Goal: Task Accomplishment & Management: Manage account settings

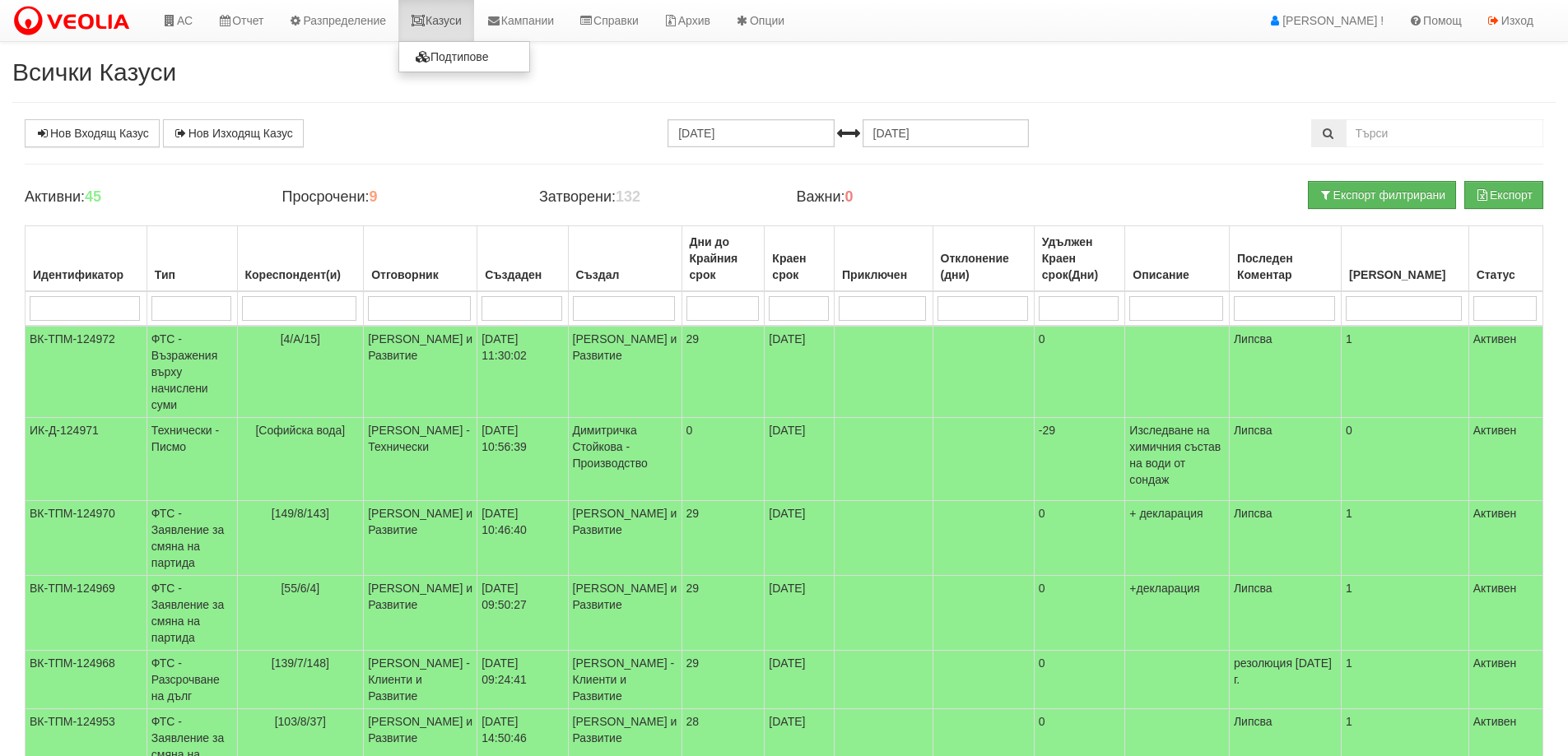
click at [448, 15] on link "Казуси" at bounding box center [436, 20] width 76 height 42
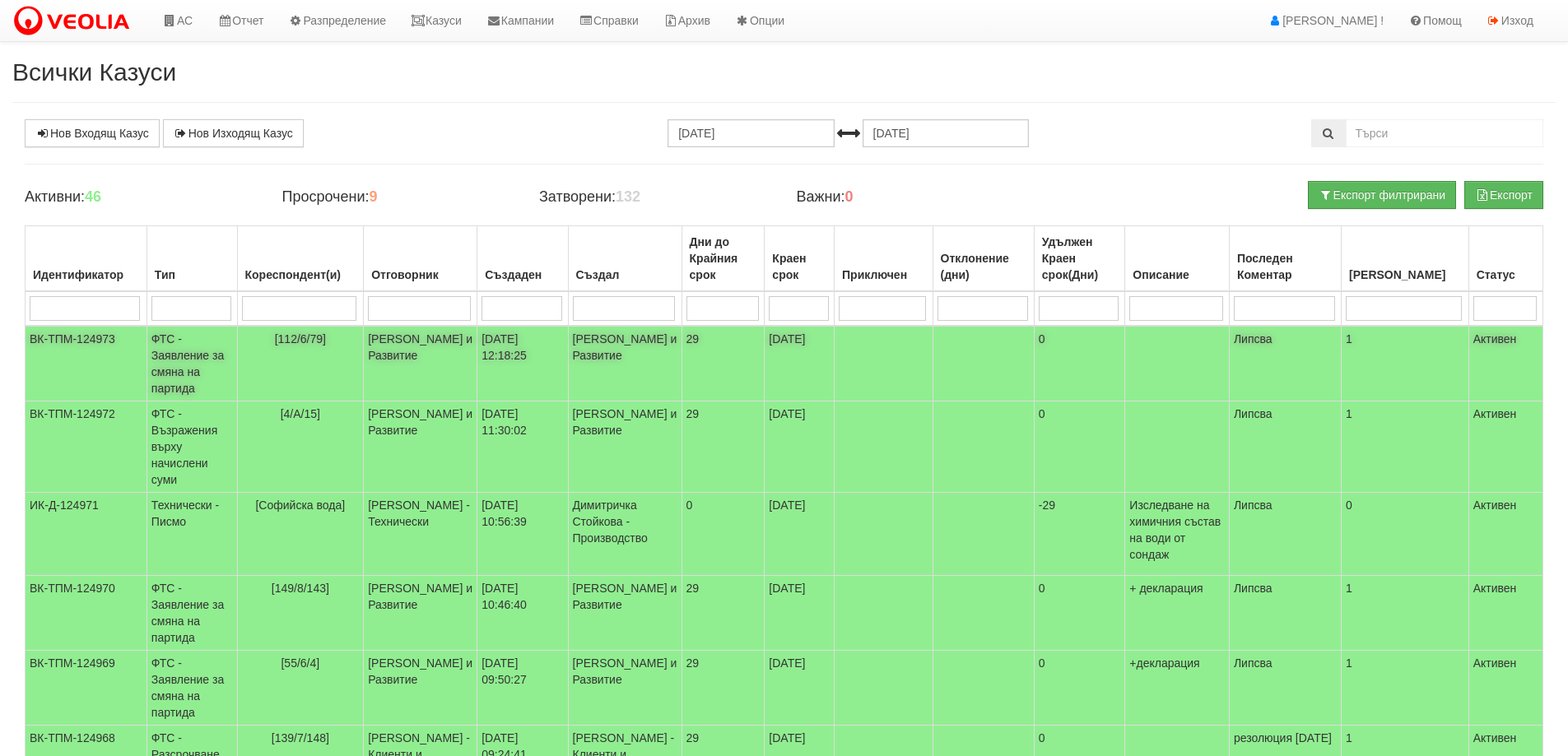
click at [193, 353] on td "ФТС - Заявление за смяна на партида" at bounding box center [192, 364] width 90 height 76
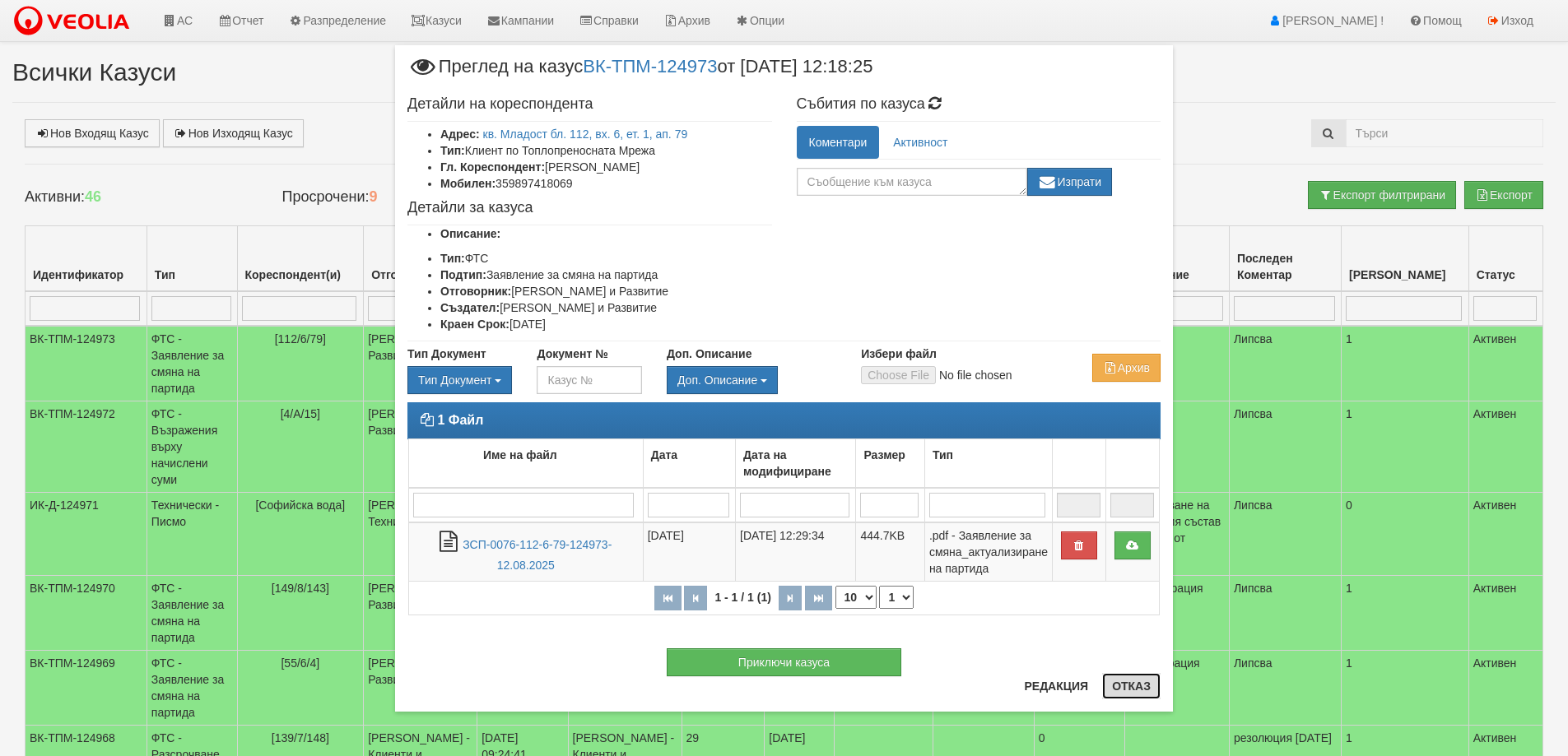
click at [1139, 685] on button "Отказ" at bounding box center [1132, 686] width 58 height 26
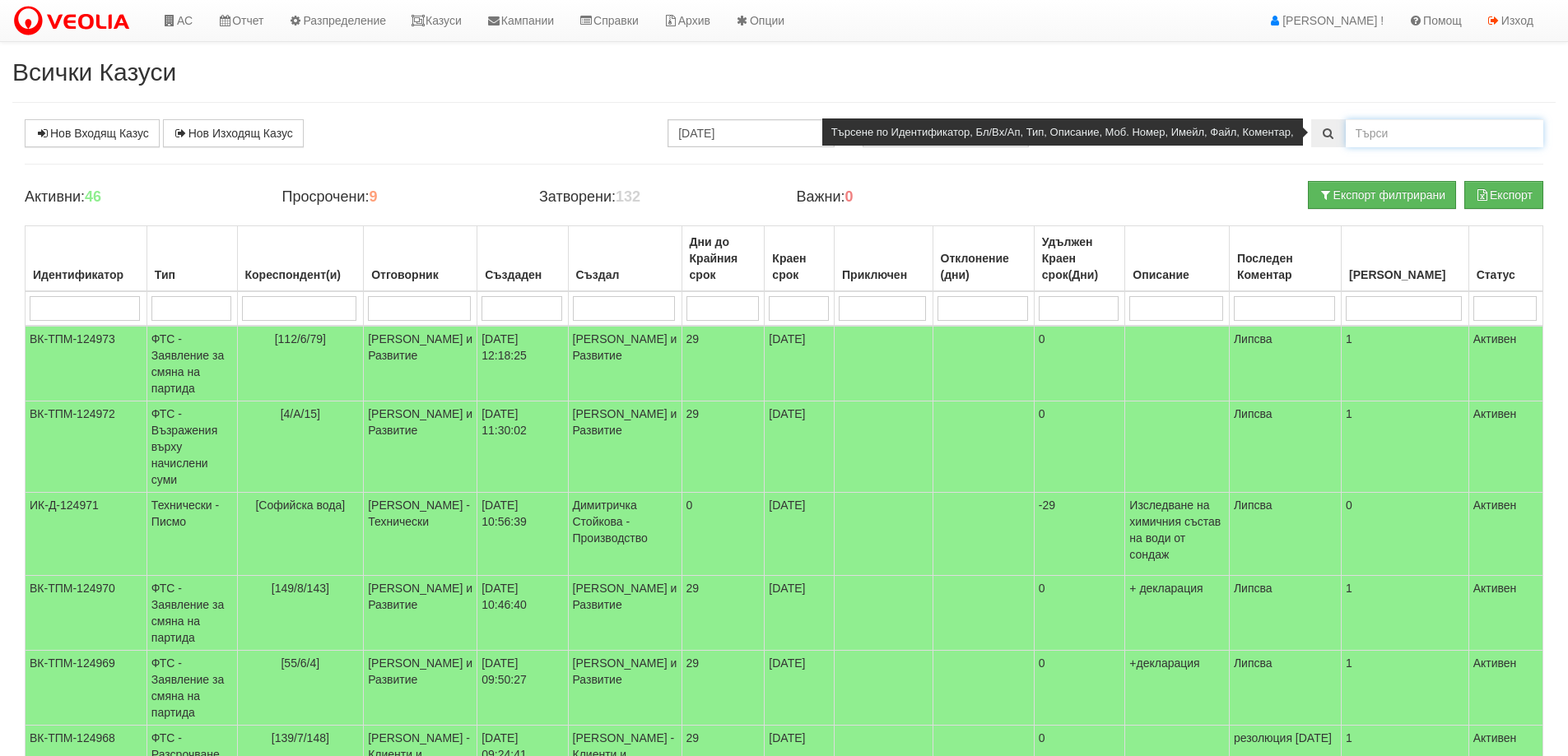
click at [1399, 137] on input "text" at bounding box center [1444, 133] width 198 height 28
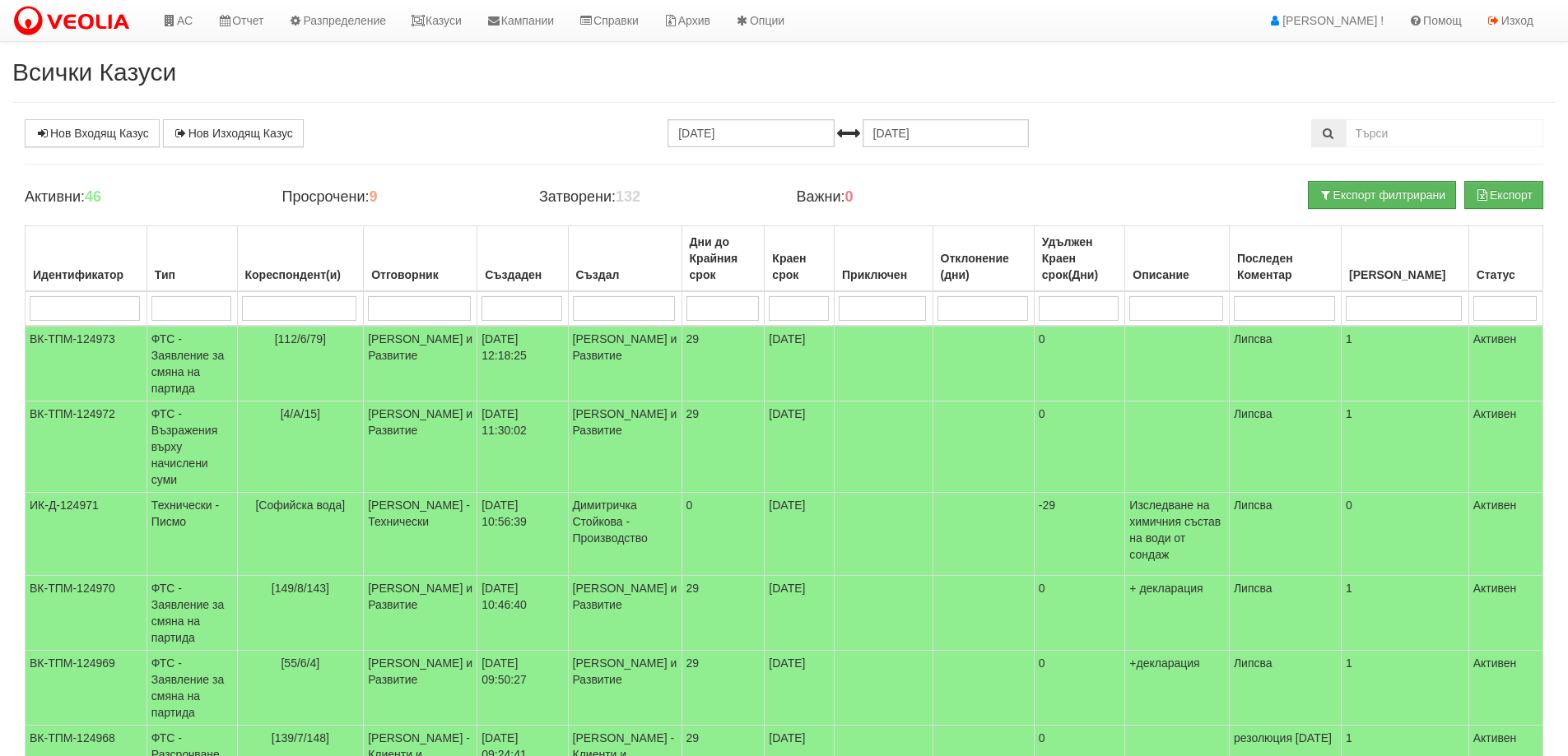
click at [432, 313] on input "search" at bounding box center [419, 308] width 102 height 25
type input "миг"
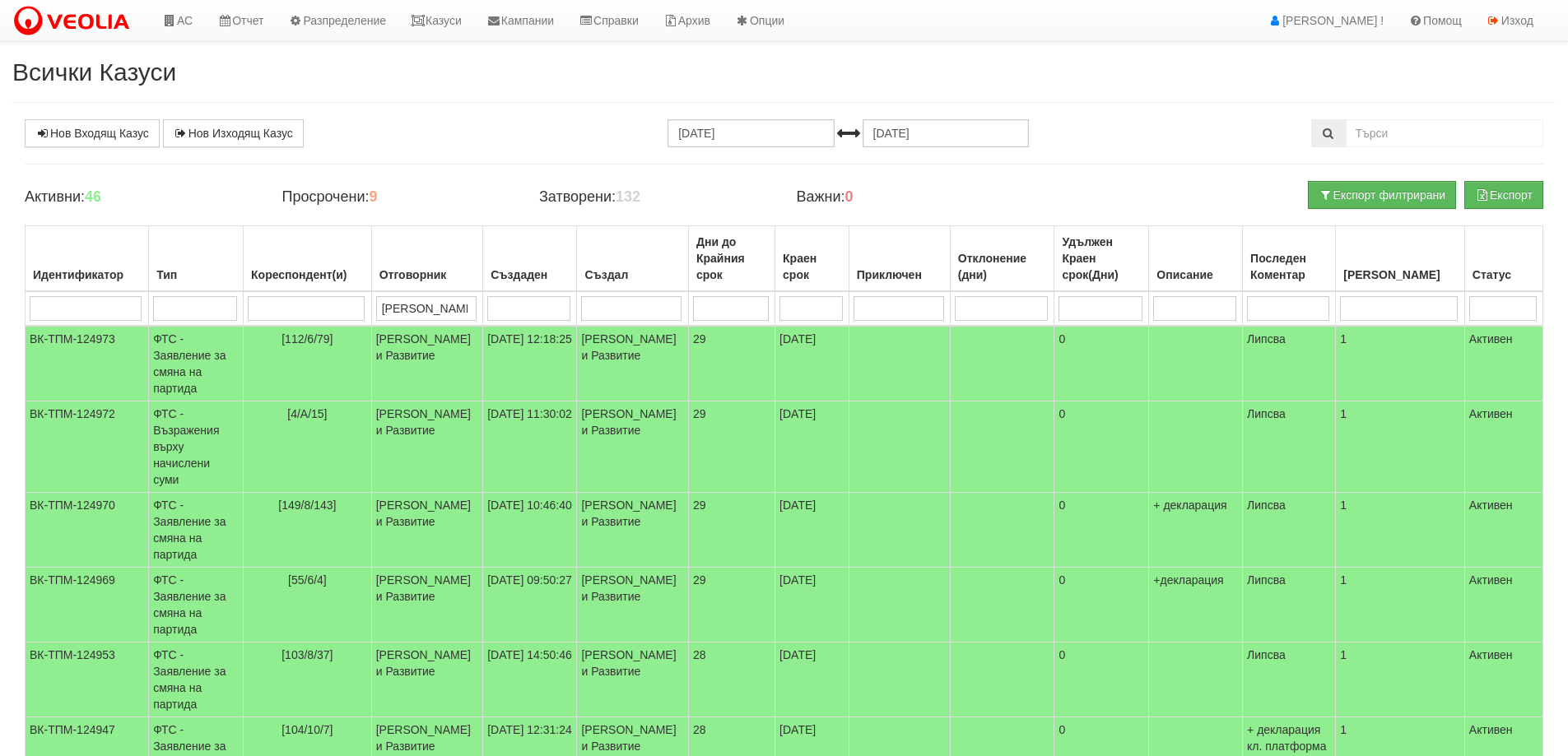
type input "миглена"
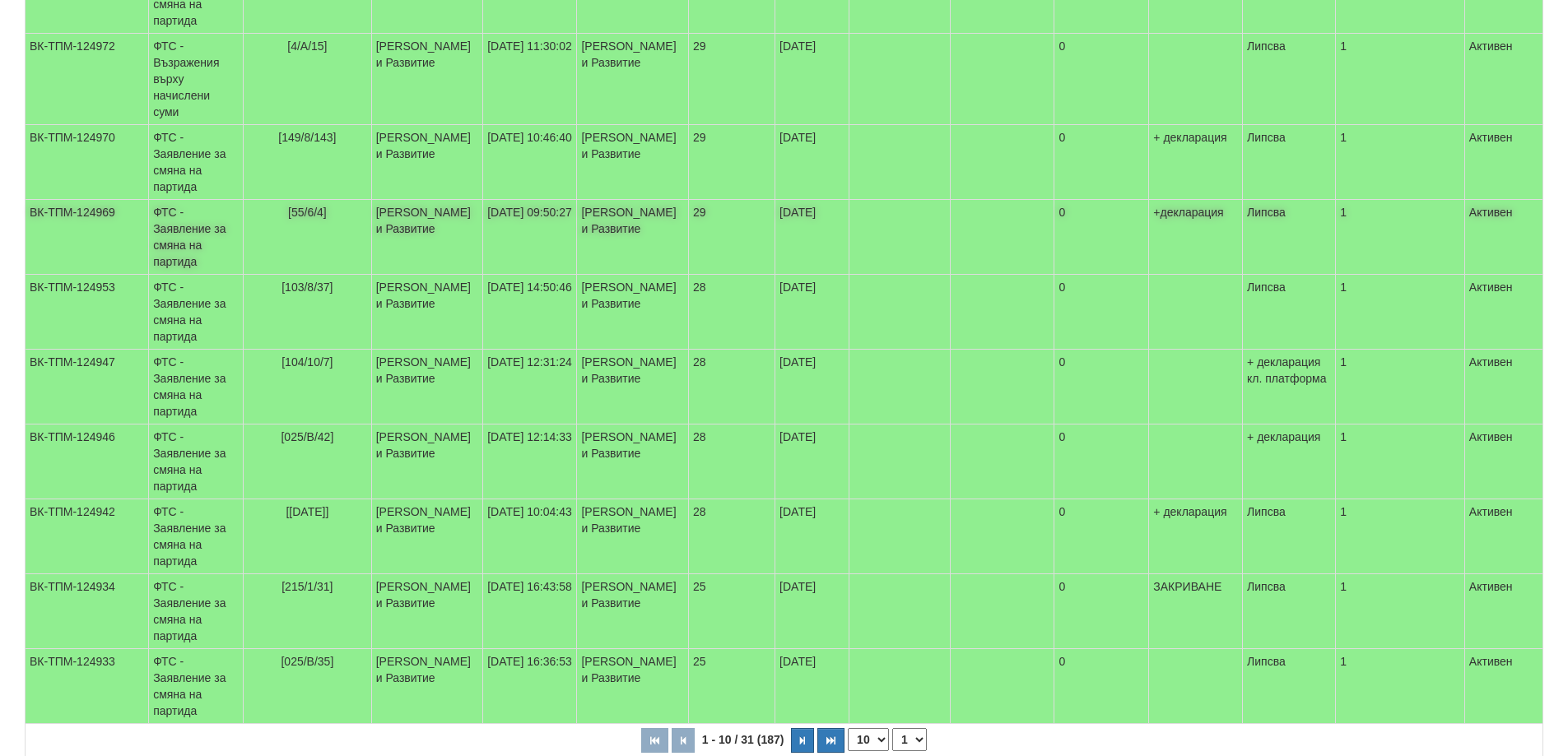
scroll to position [432, 0]
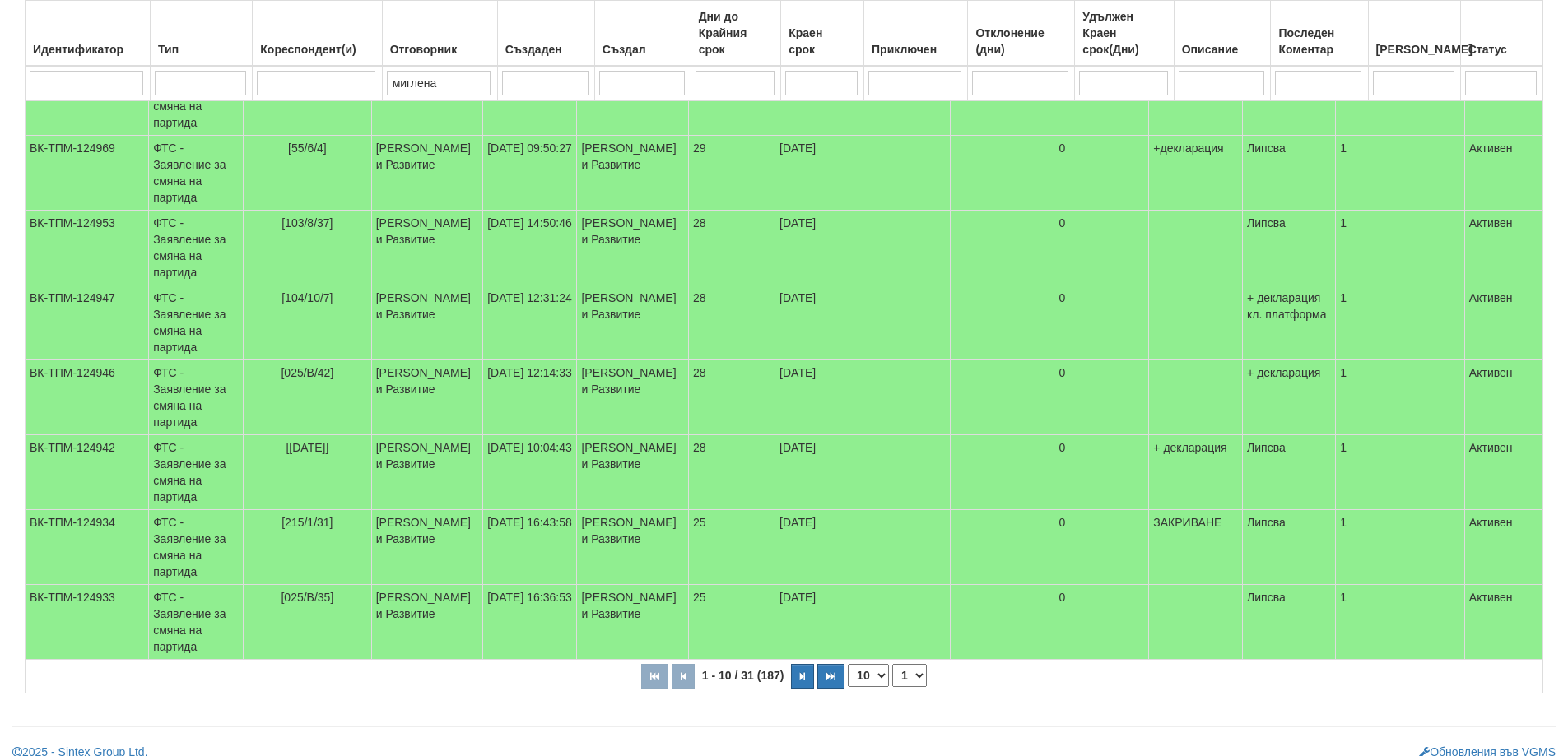
type input "миглена"
click at [877, 664] on select "10 20 30 40" at bounding box center [868, 676] width 42 height 23
select select "40"
click at [848, 687] on select "10 20 30 40" at bounding box center [868, 676] width 42 height 23
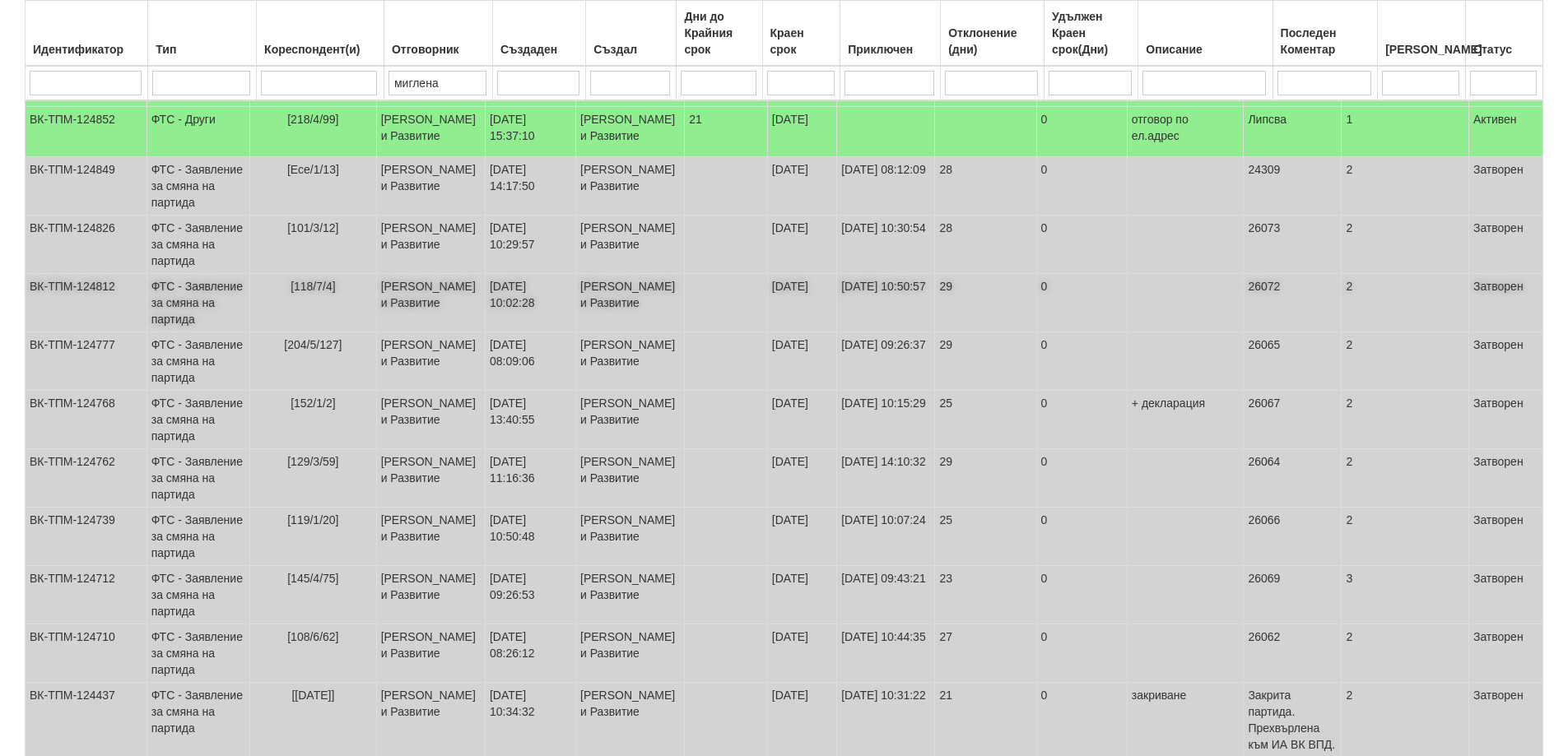
scroll to position [778, 0]
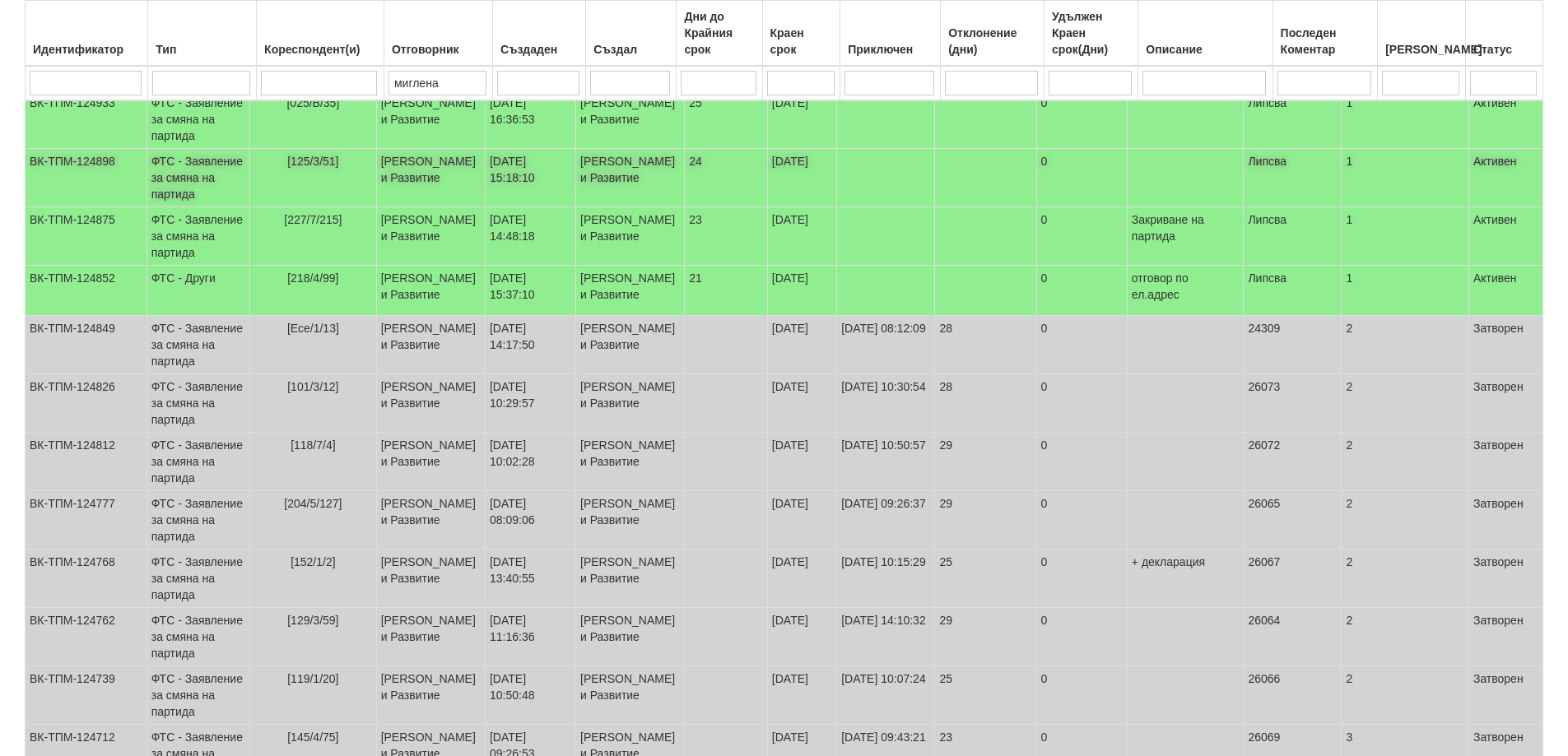
click at [186, 208] on td "ФТС - Заявление за смяна на партида" at bounding box center [198, 178] width 102 height 58
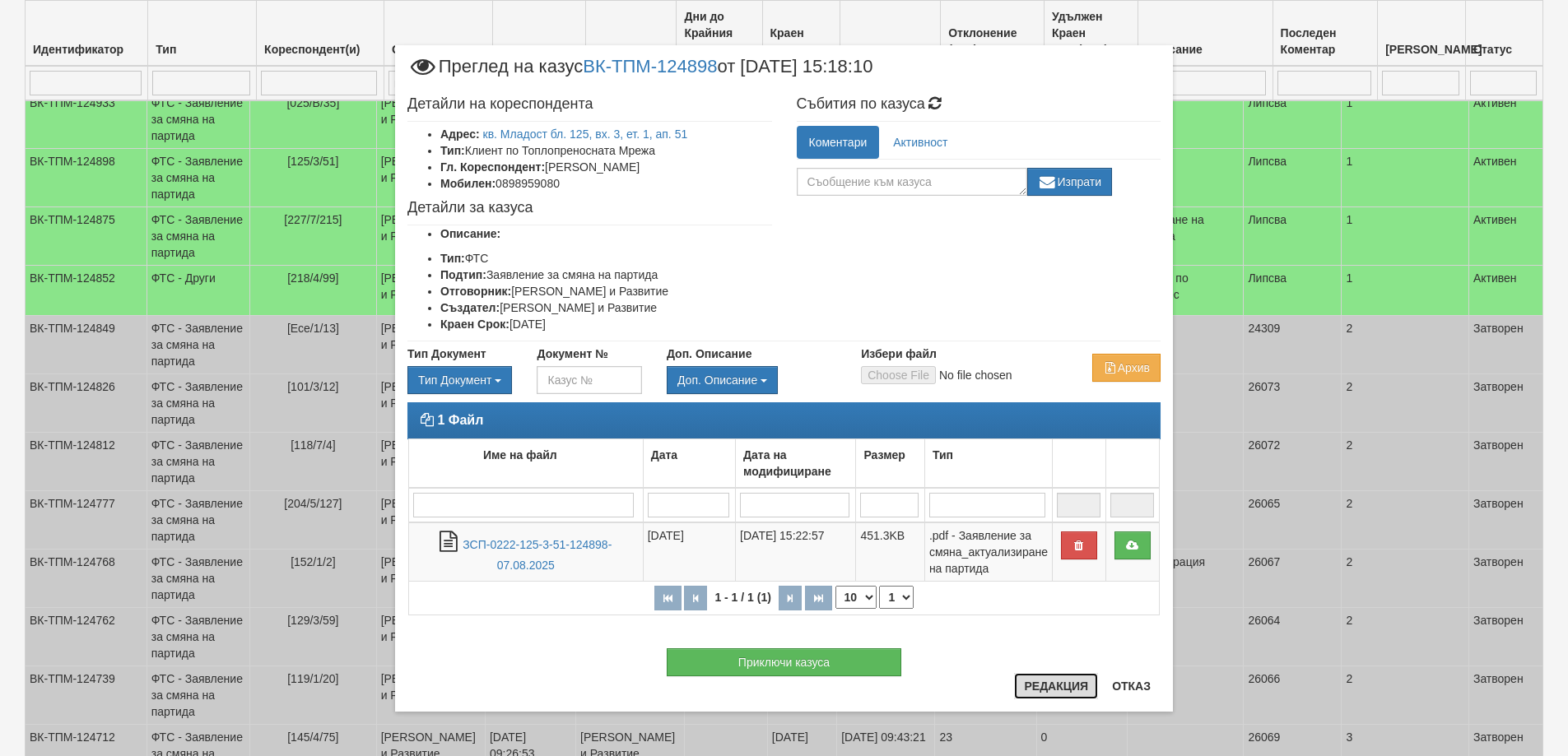
click at [1064, 683] on button "Редакция" at bounding box center [1056, 686] width 84 height 26
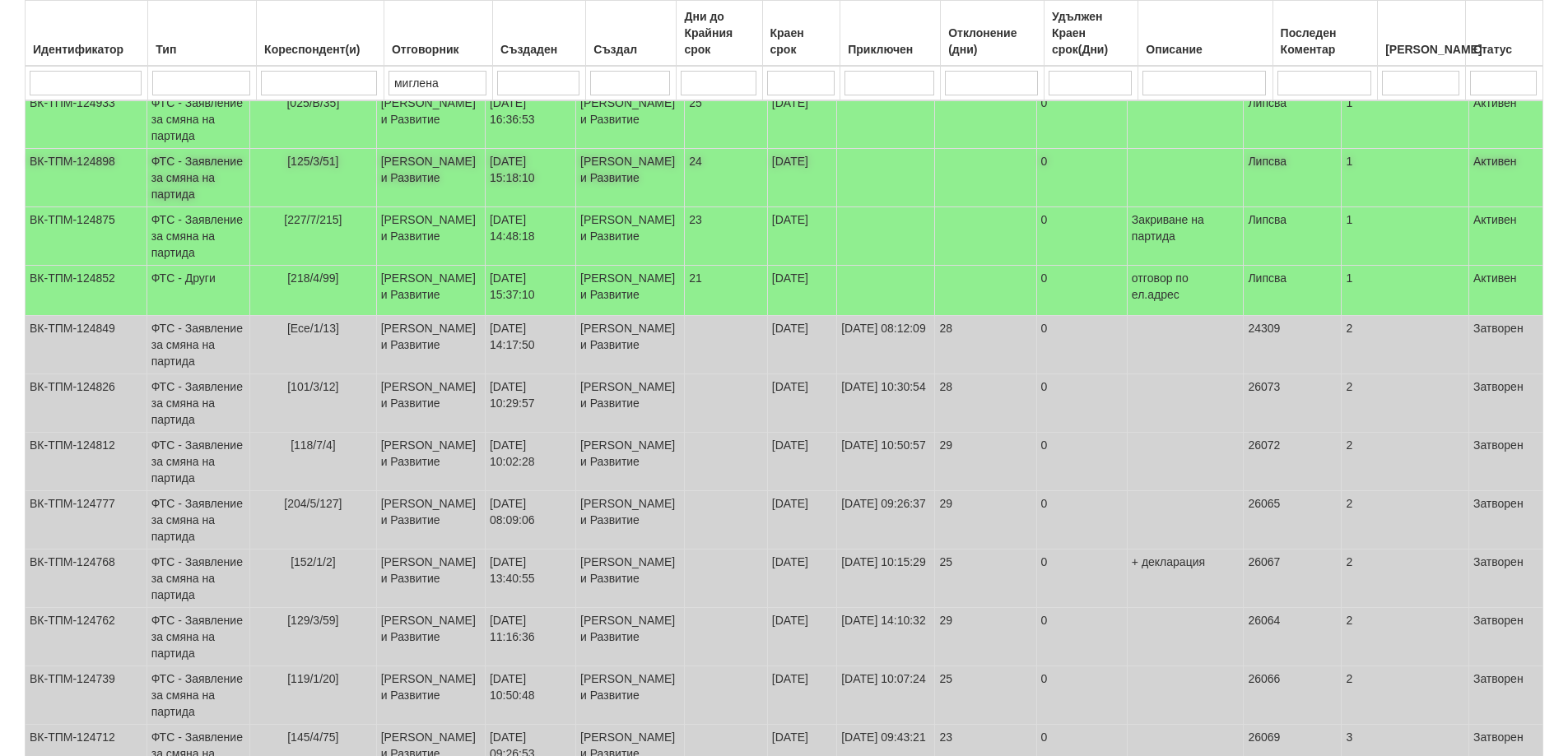
click at [191, 208] on td "ФТС - Заявление за смяна на партида" at bounding box center [198, 178] width 102 height 58
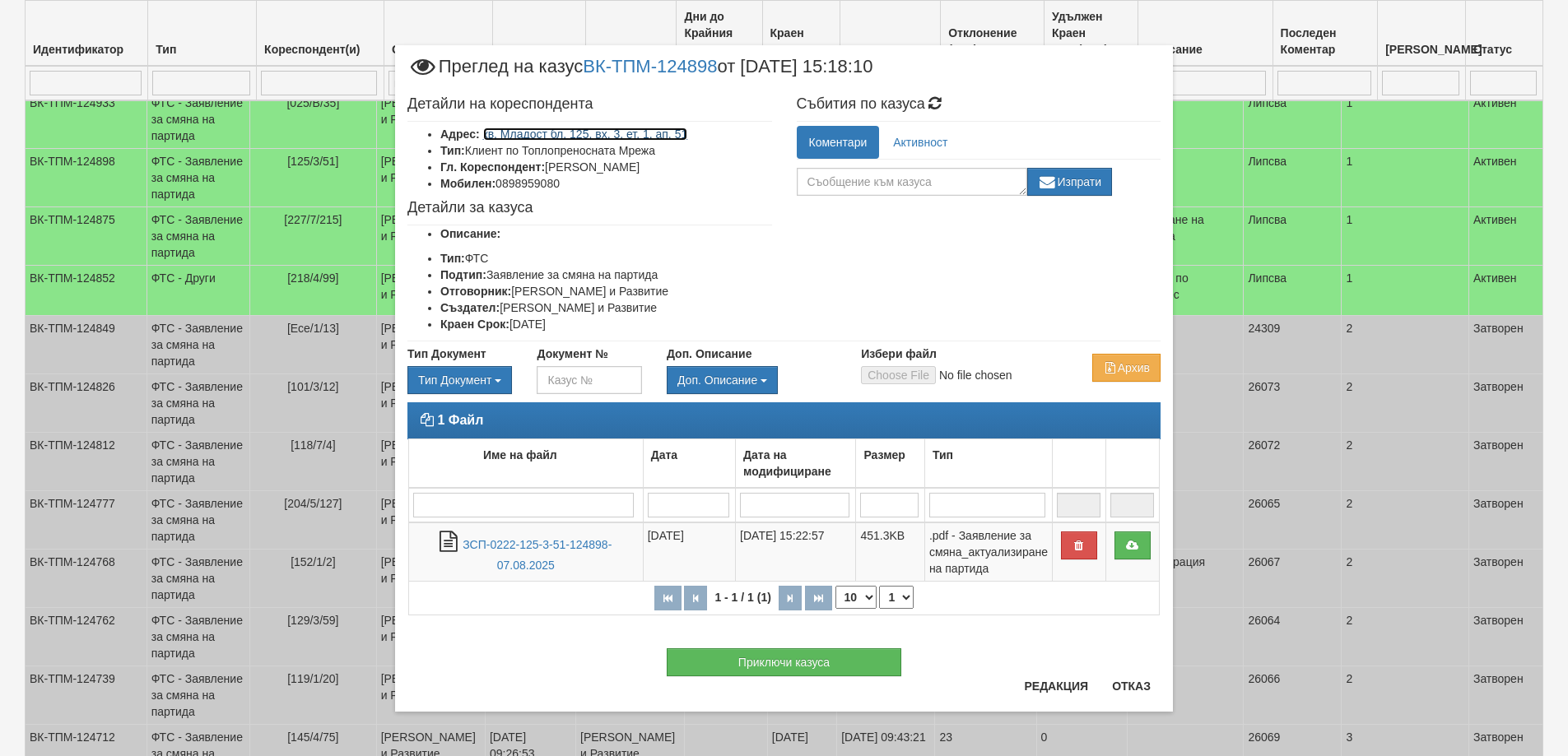
click at [515, 130] on link "кв. Младост бл. 125, вх. 3, ет. 1, ап. 51" at bounding box center [586, 133] width 205 height 13
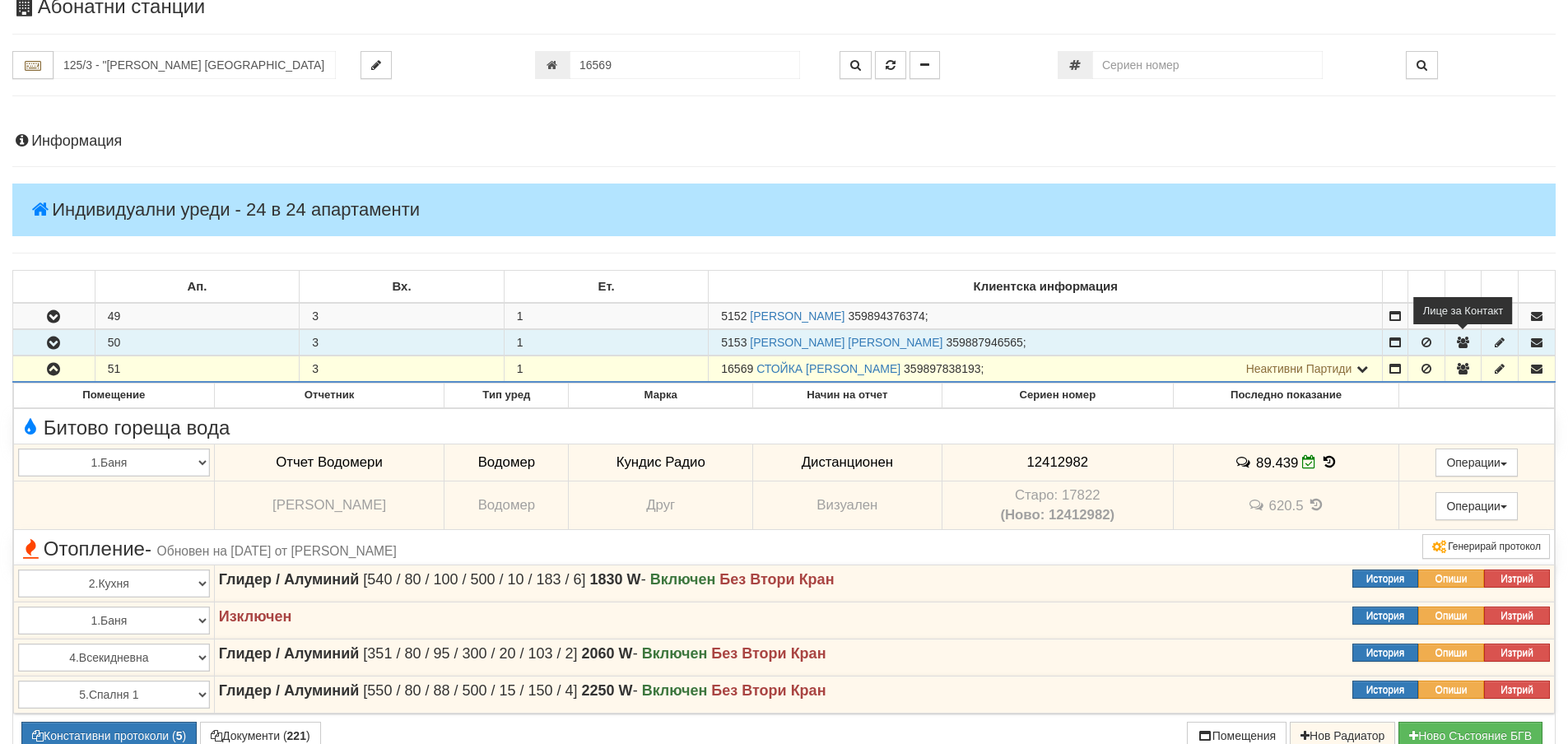
scroll to position [49, 0]
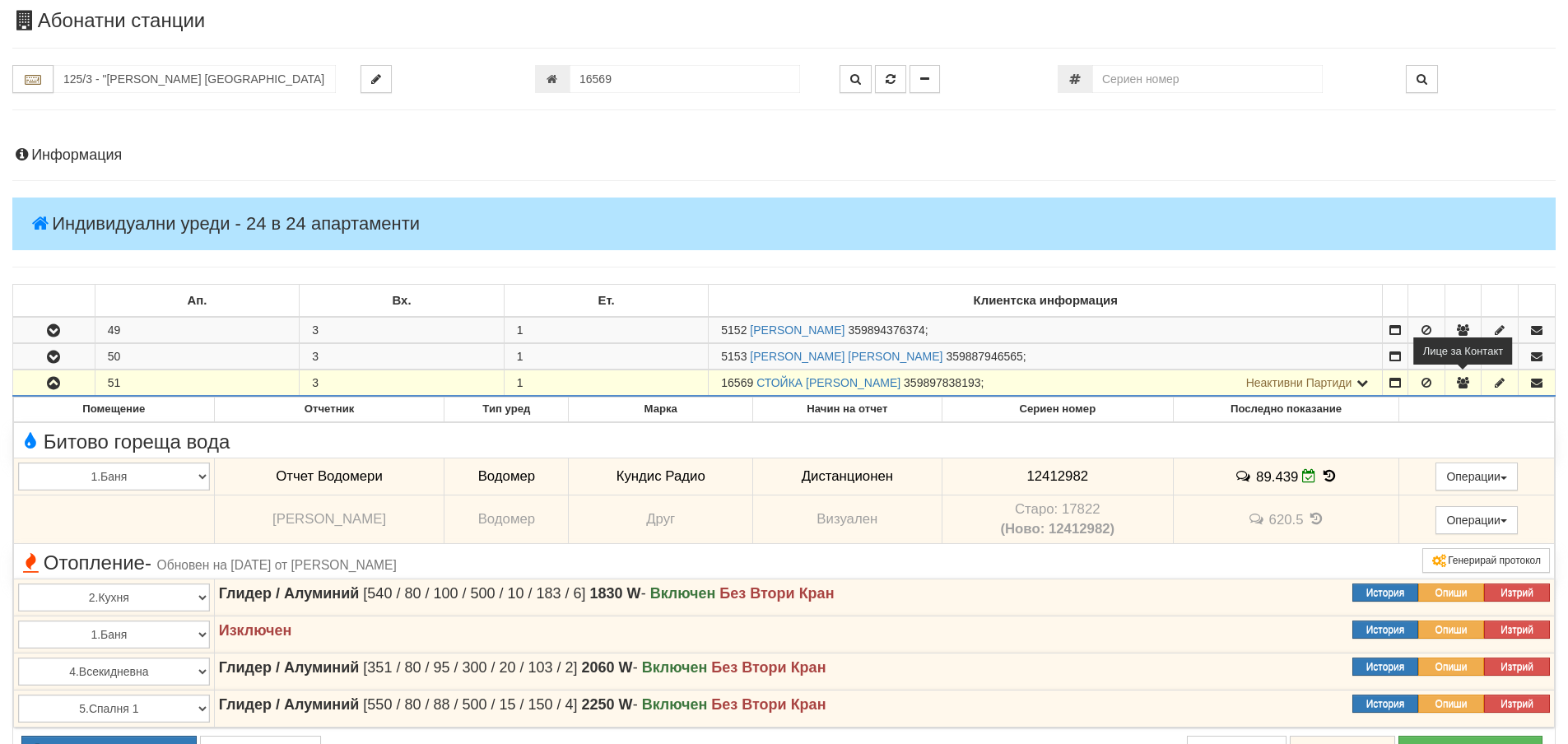
click at [1464, 383] on icon "button" at bounding box center [1462, 383] width 15 height 11
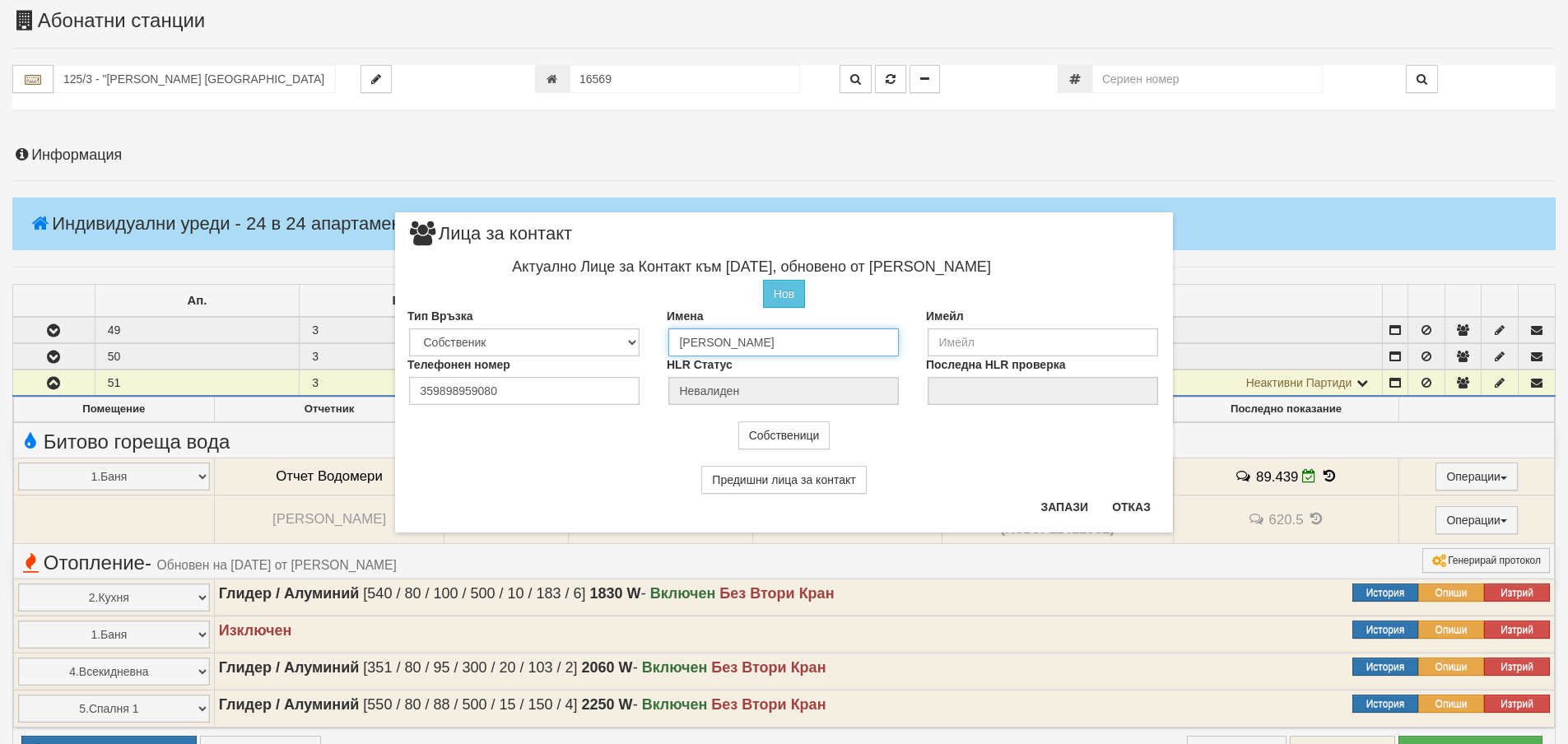
click at [740, 342] on input "Милка Милечева Калчева" at bounding box center [784, 343] width 231 height 28
type input "Милка Милчева Калчева"
click at [1062, 501] on button "Запази" at bounding box center [1064, 507] width 67 height 27
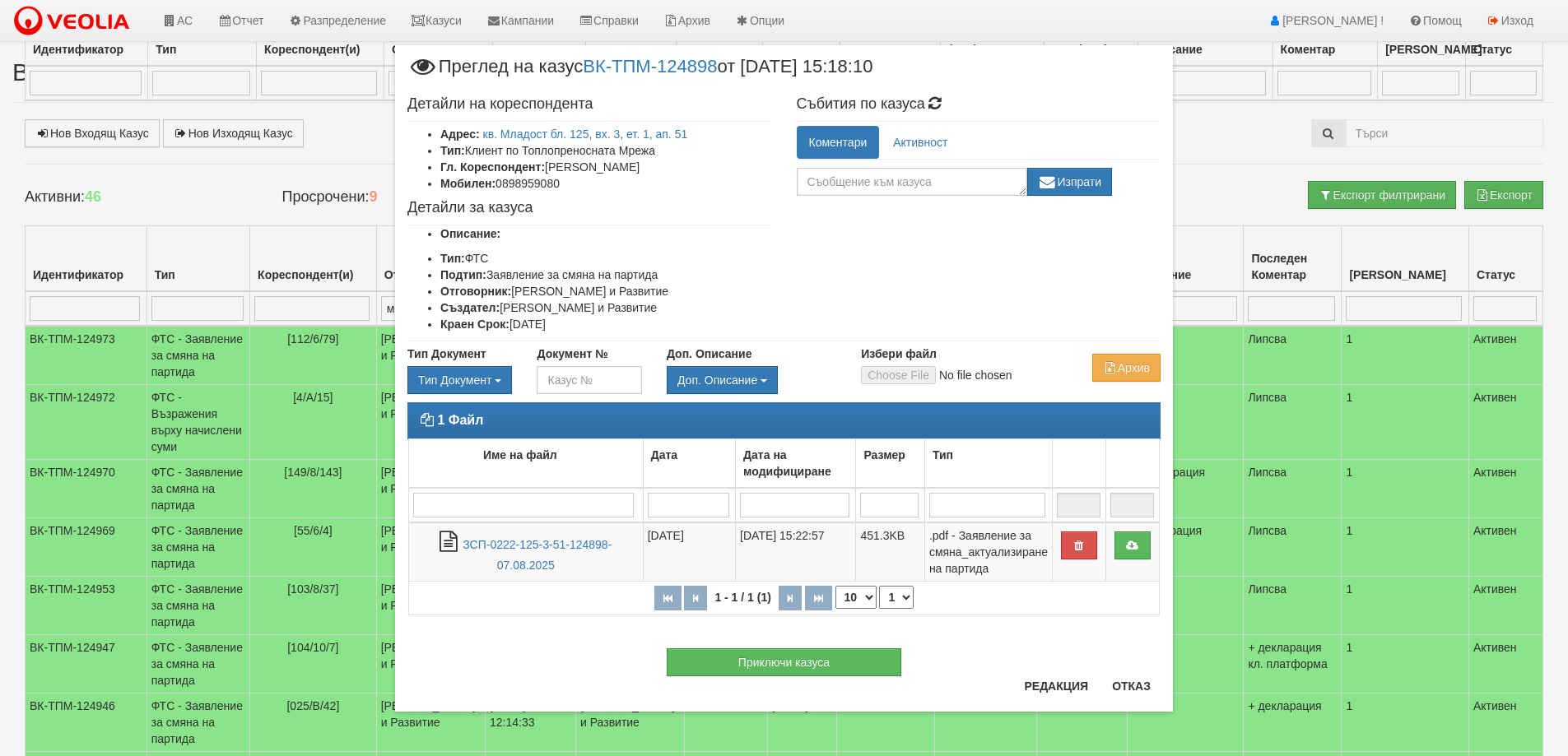
select select "40"
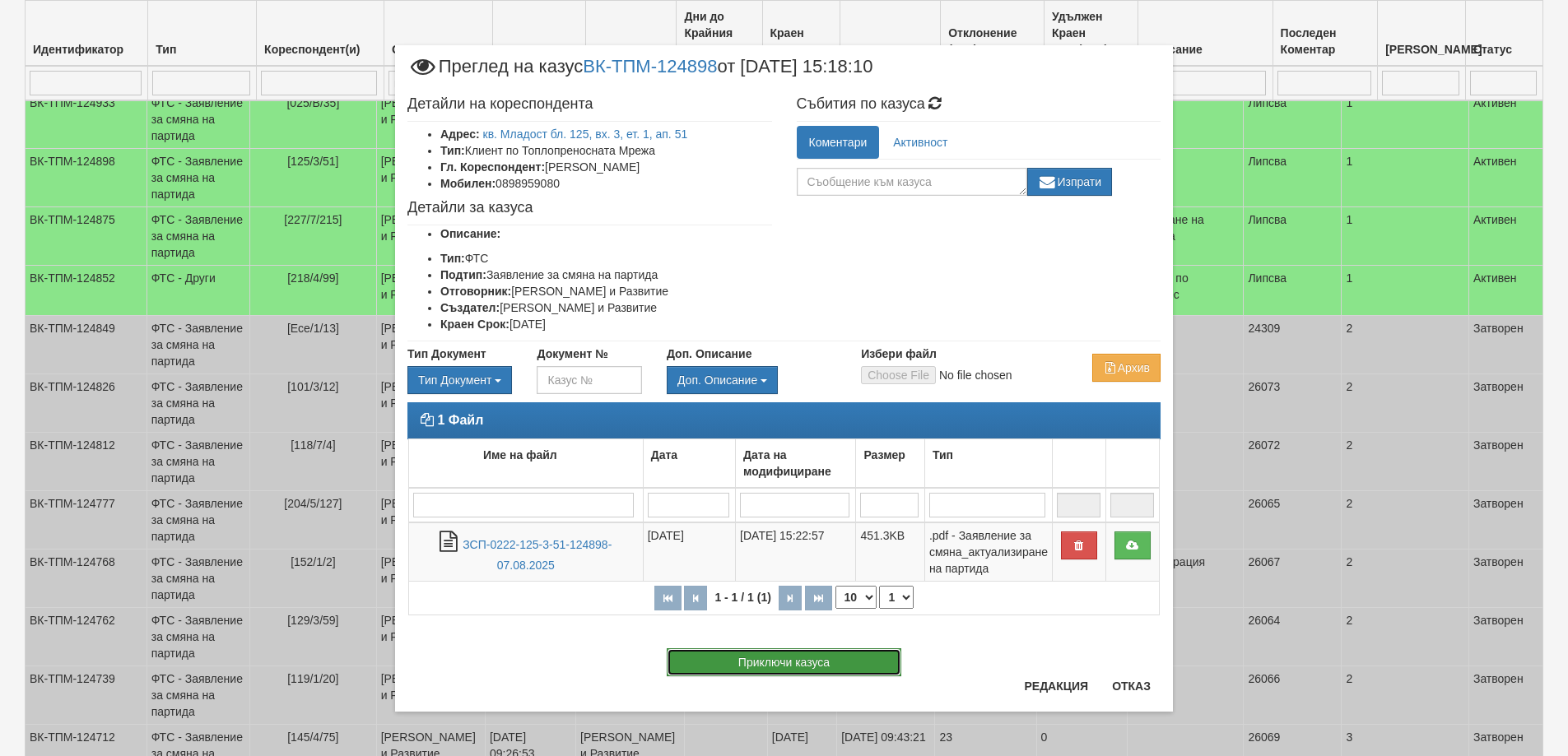
click at [810, 664] on button "Приключи казуса" at bounding box center [784, 662] width 235 height 28
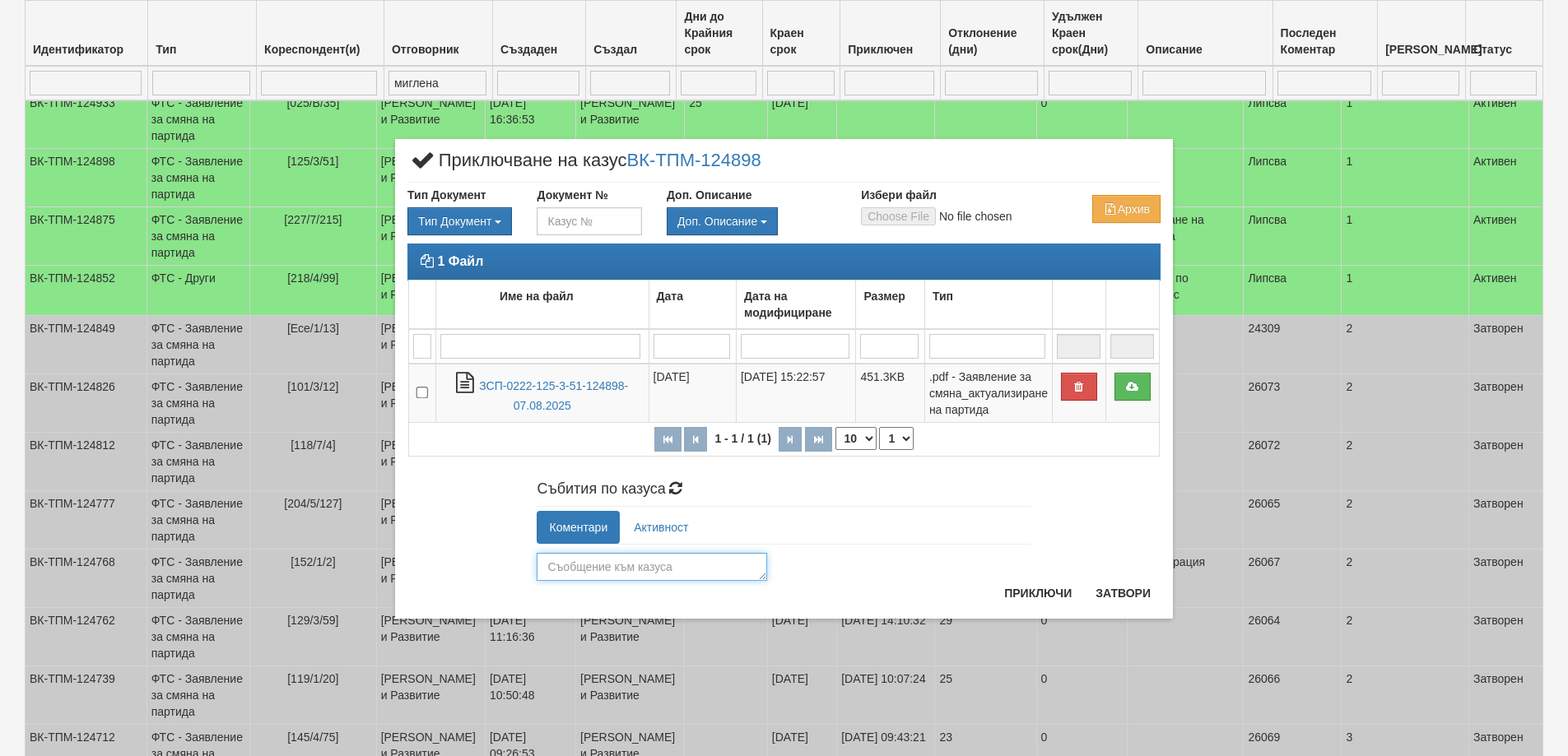
click at [579, 571] on textarea at bounding box center [651, 567] width 231 height 28
type textarea "26075"
click at [1011, 595] on button "Приключи" at bounding box center [1037, 593] width 87 height 26
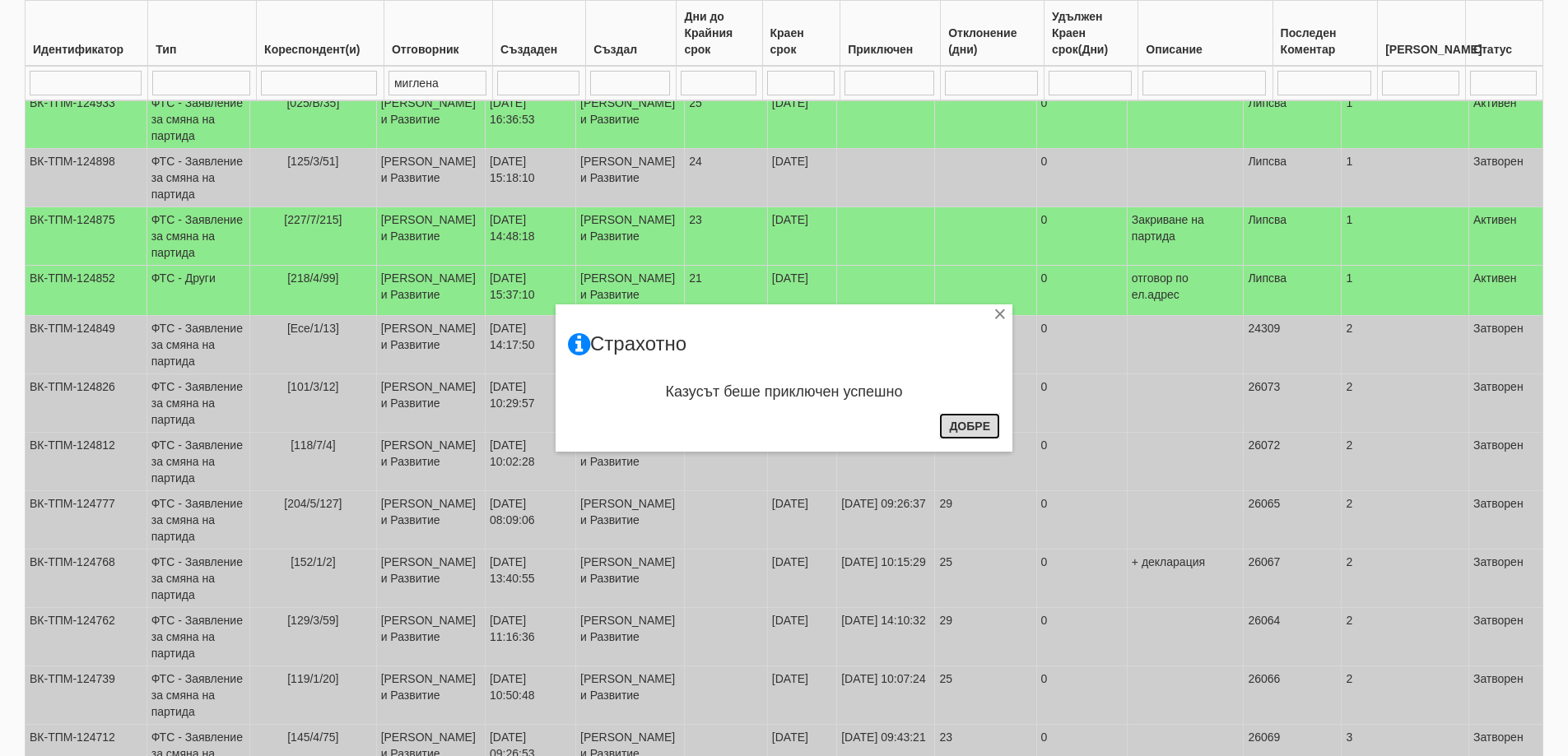
click at [960, 432] on button "Добре" at bounding box center [969, 427] width 61 height 26
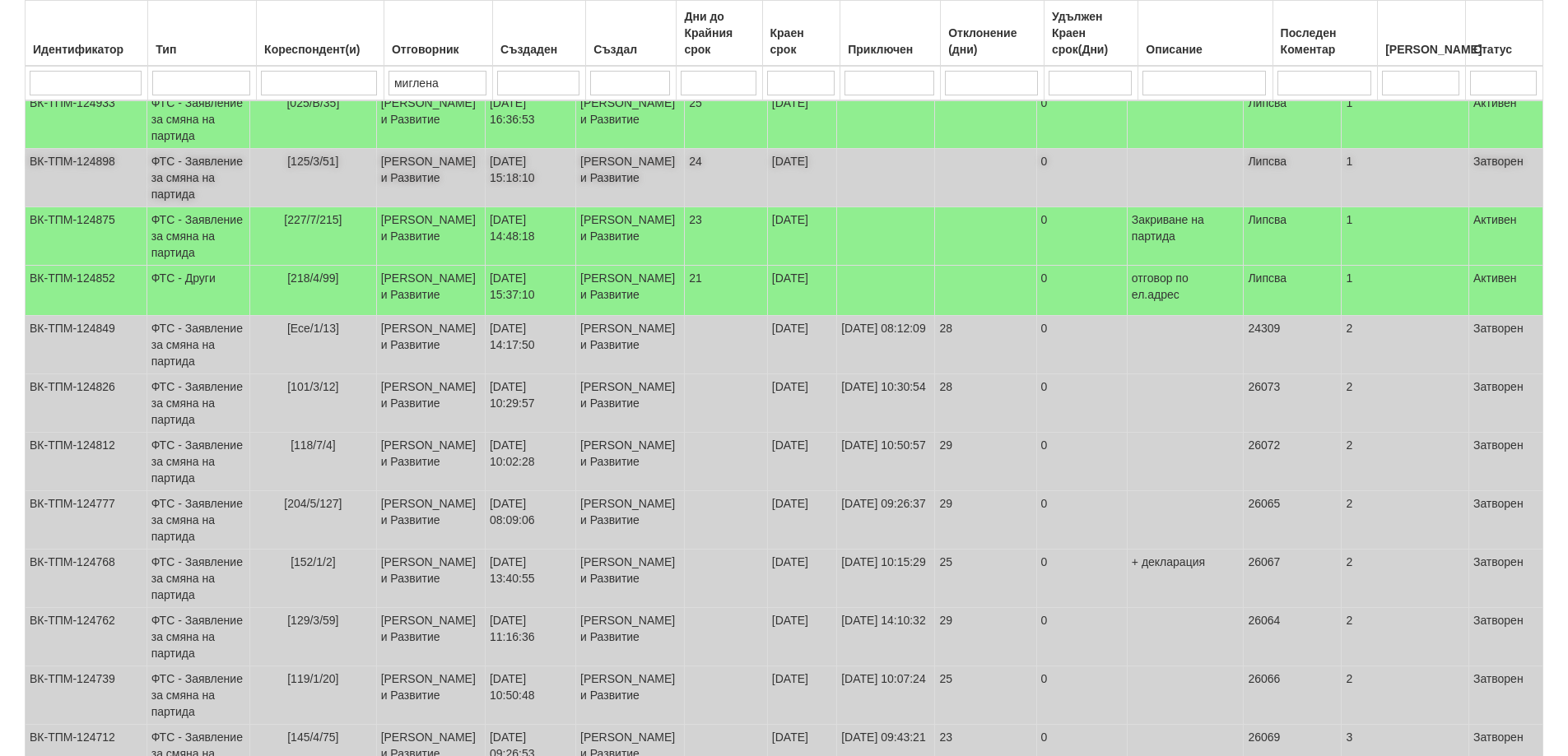
click at [171, 208] on td "ФТС - Заявление за смяна на партида" at bounding box center [198, 178] width 102 height 58
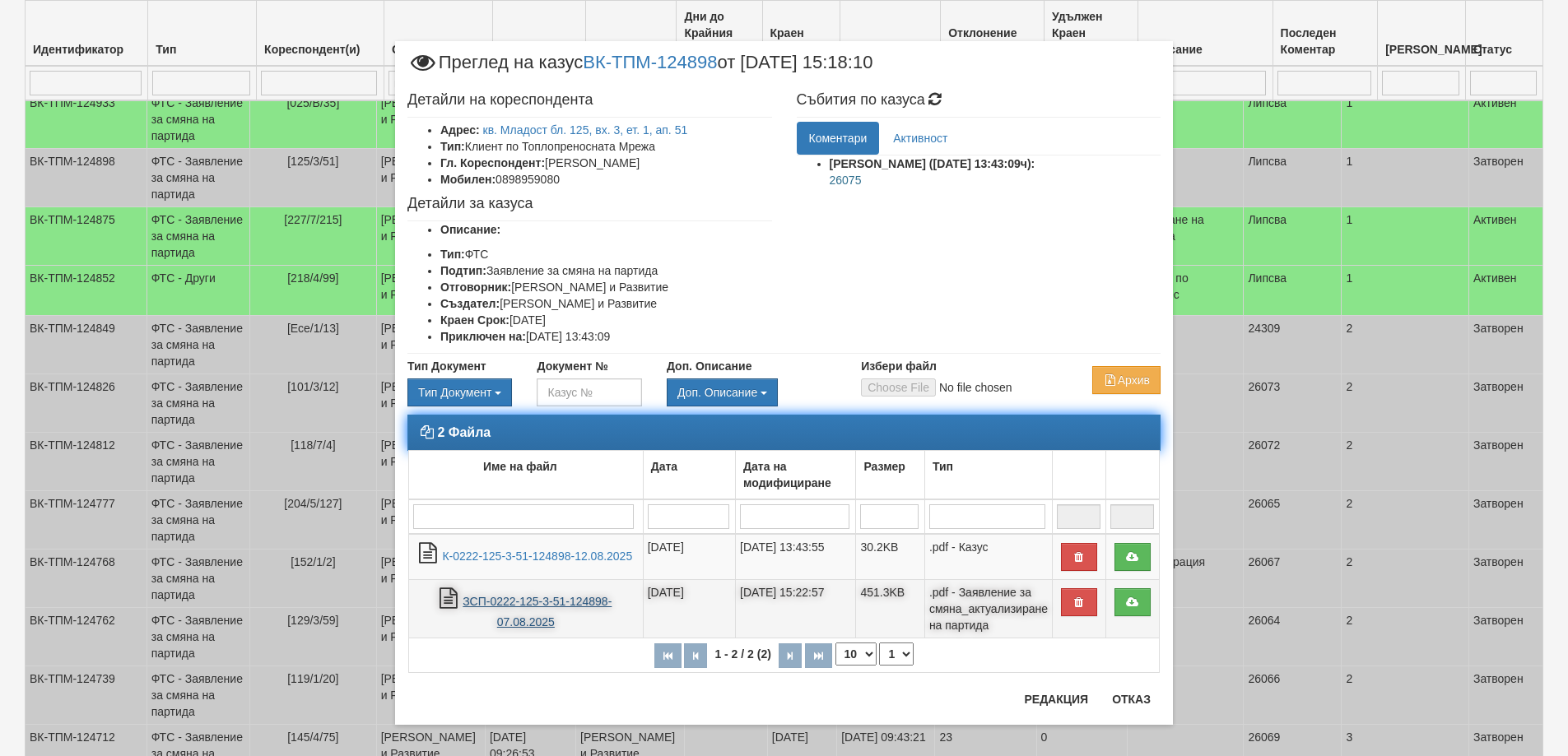
click at [549, 607] on link "ЗСП-0222-125-3-51-124898-07.08.2025" at bounding box center [537, 612] width 149 height 34
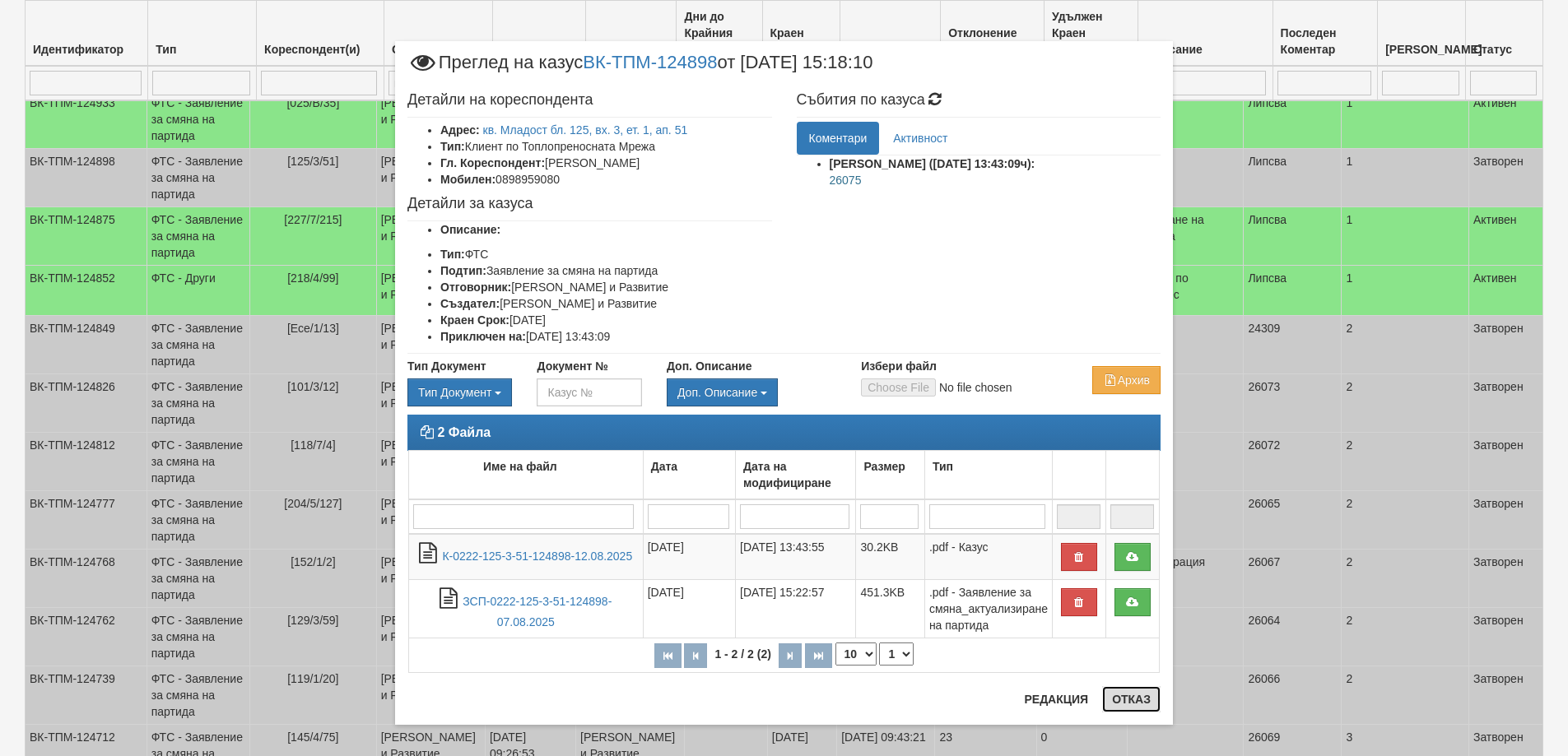
click at [1123, 699] on button "Отказ" at bounding box center [1132, 699] width 58 height 26
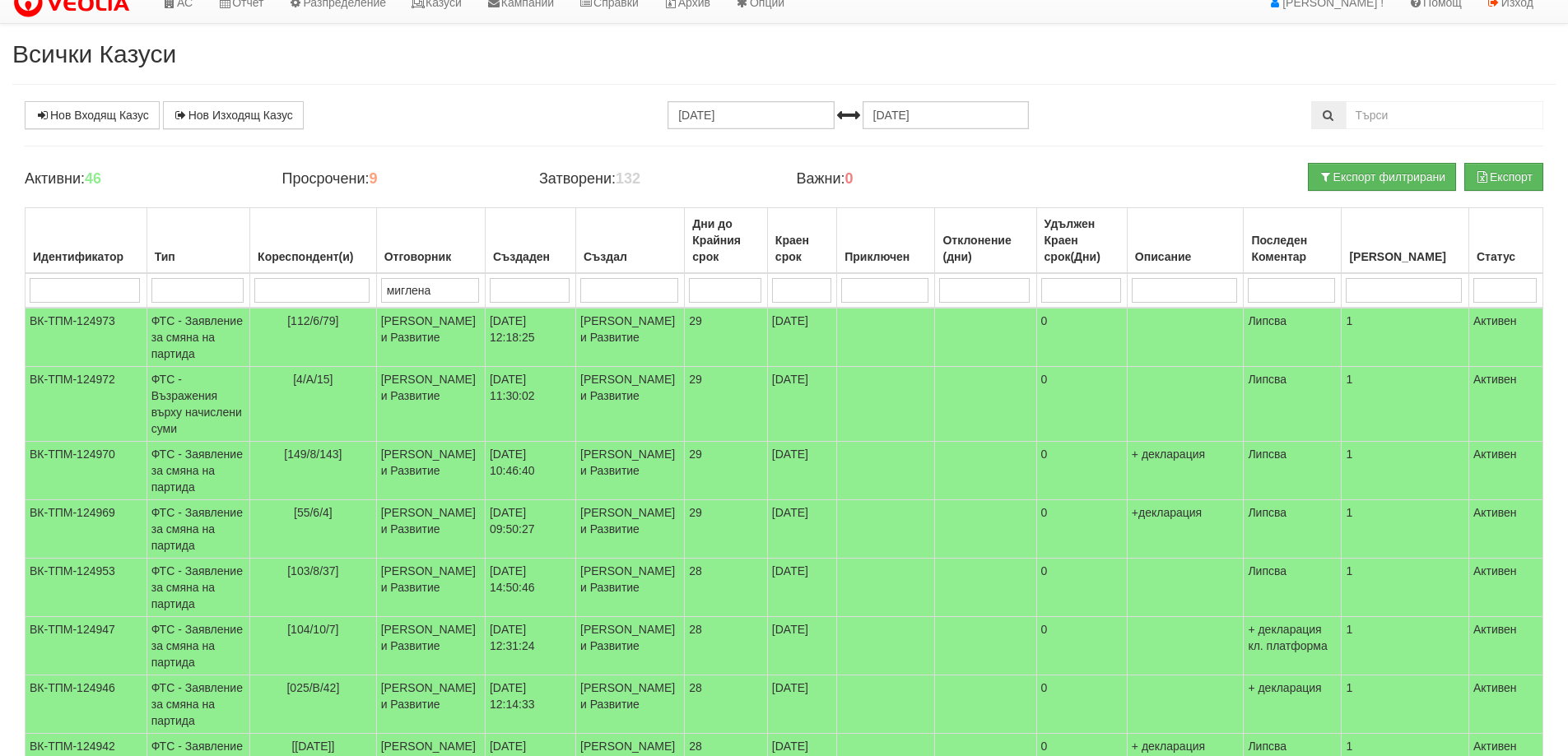
scroll to position [0, 0]
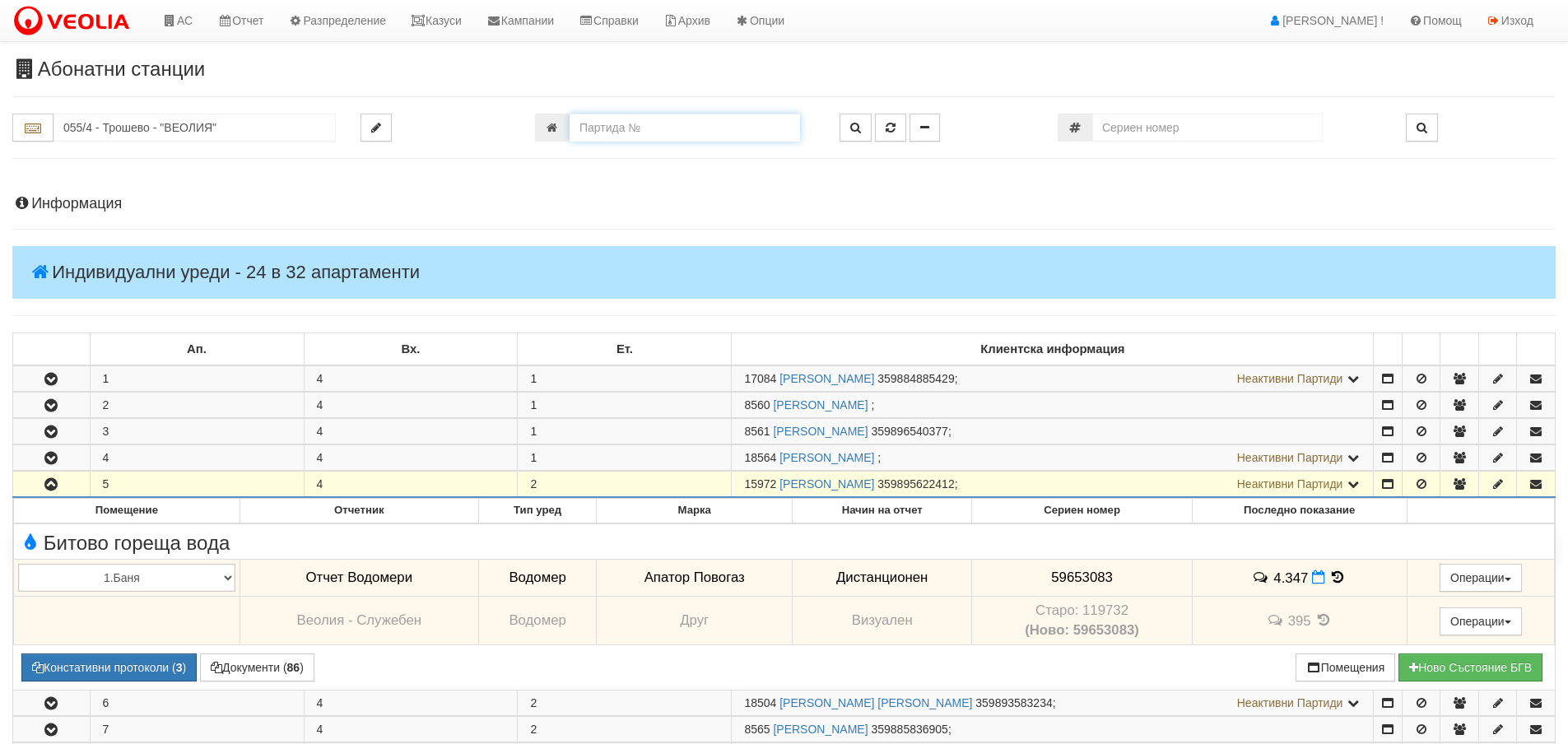
click at [596, 129] on input "number" at bounding box center [685, 128] width 231 height 28
type input "26075"
click at [888, 130] on icon "button" at bounding box center [890, 127] width 10 height 11
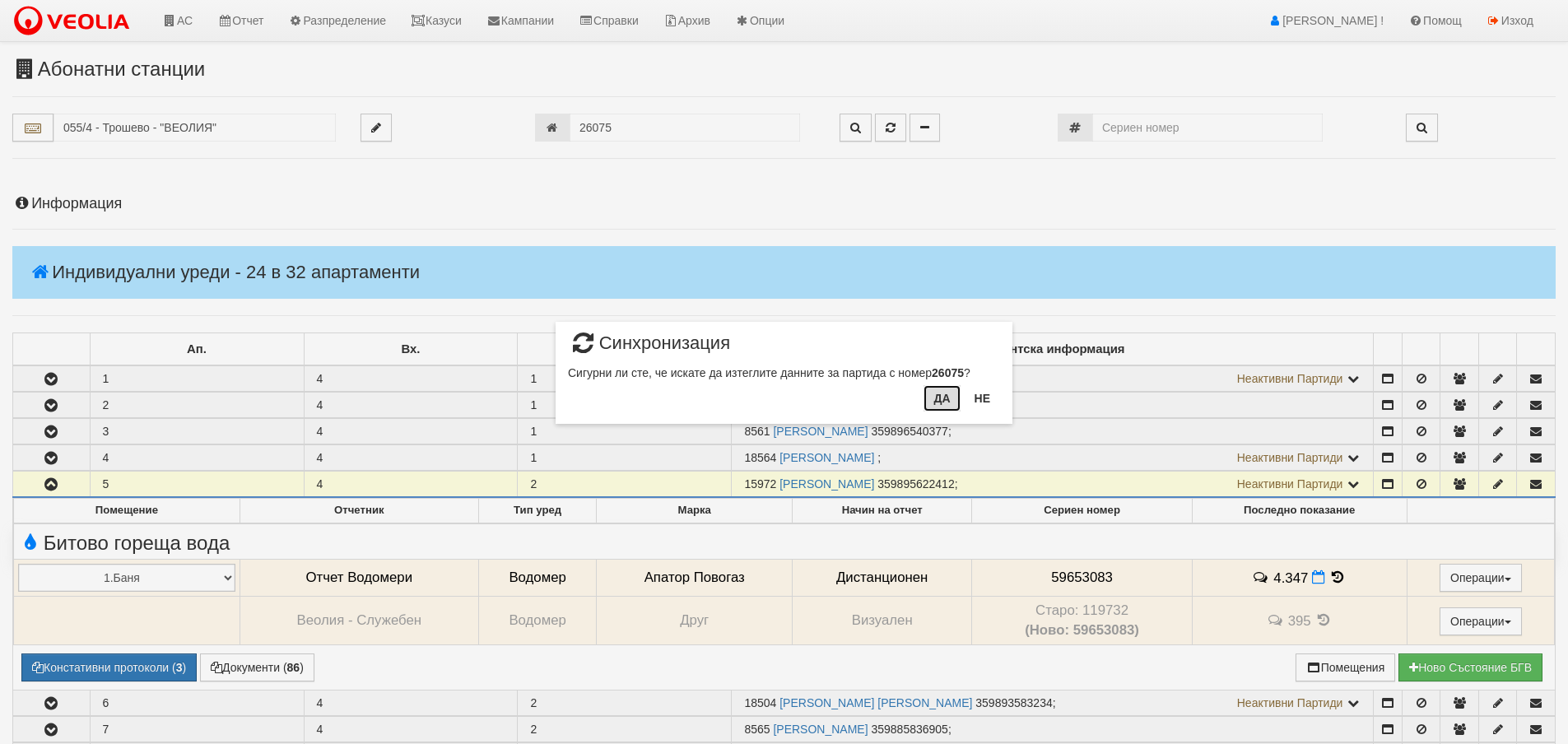
click at [943, 400] on button "Да" at bounding box center [941, 399] width 36 height 27
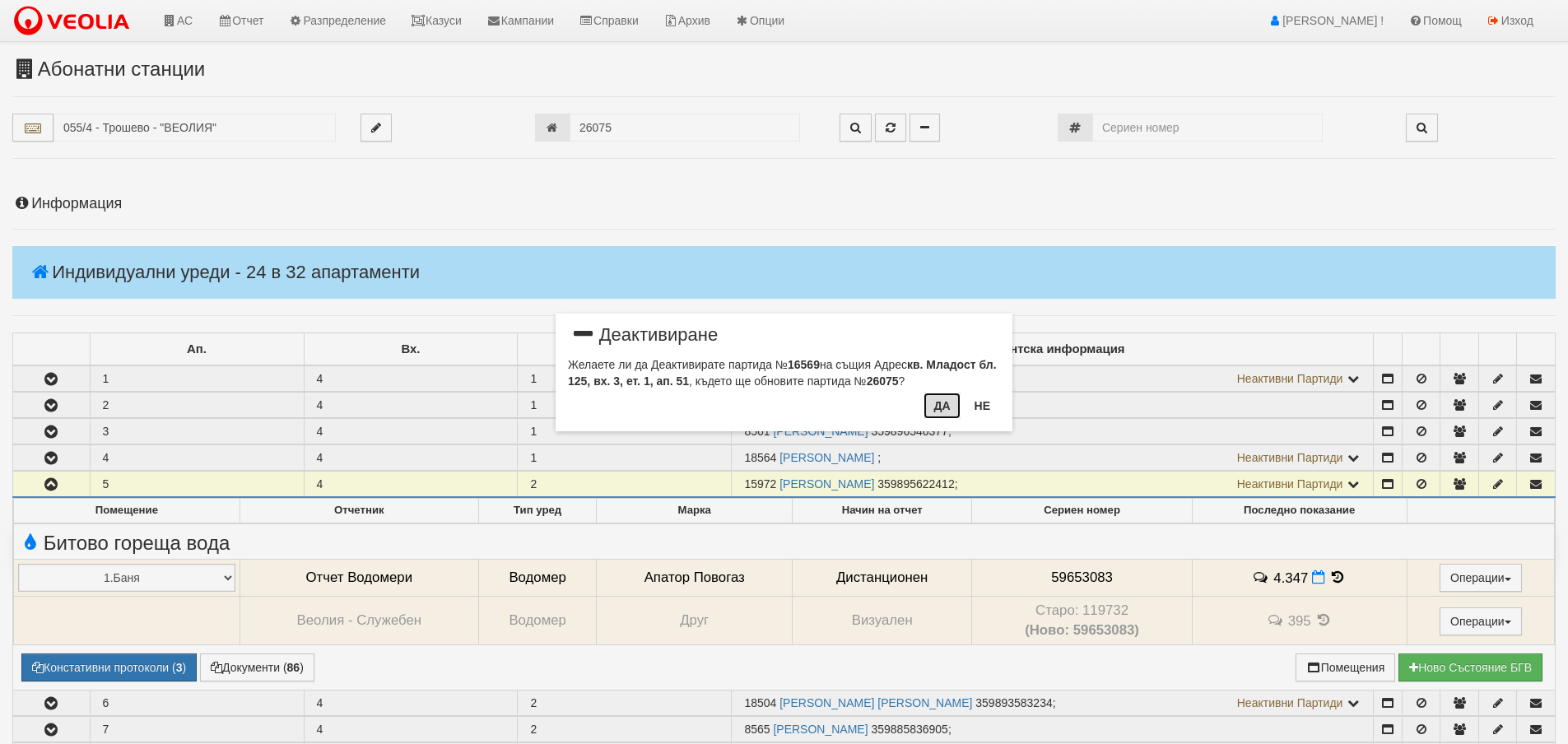
click at [945, 404] on button "Да" at bounding box center [941, 406] width 36 height 27
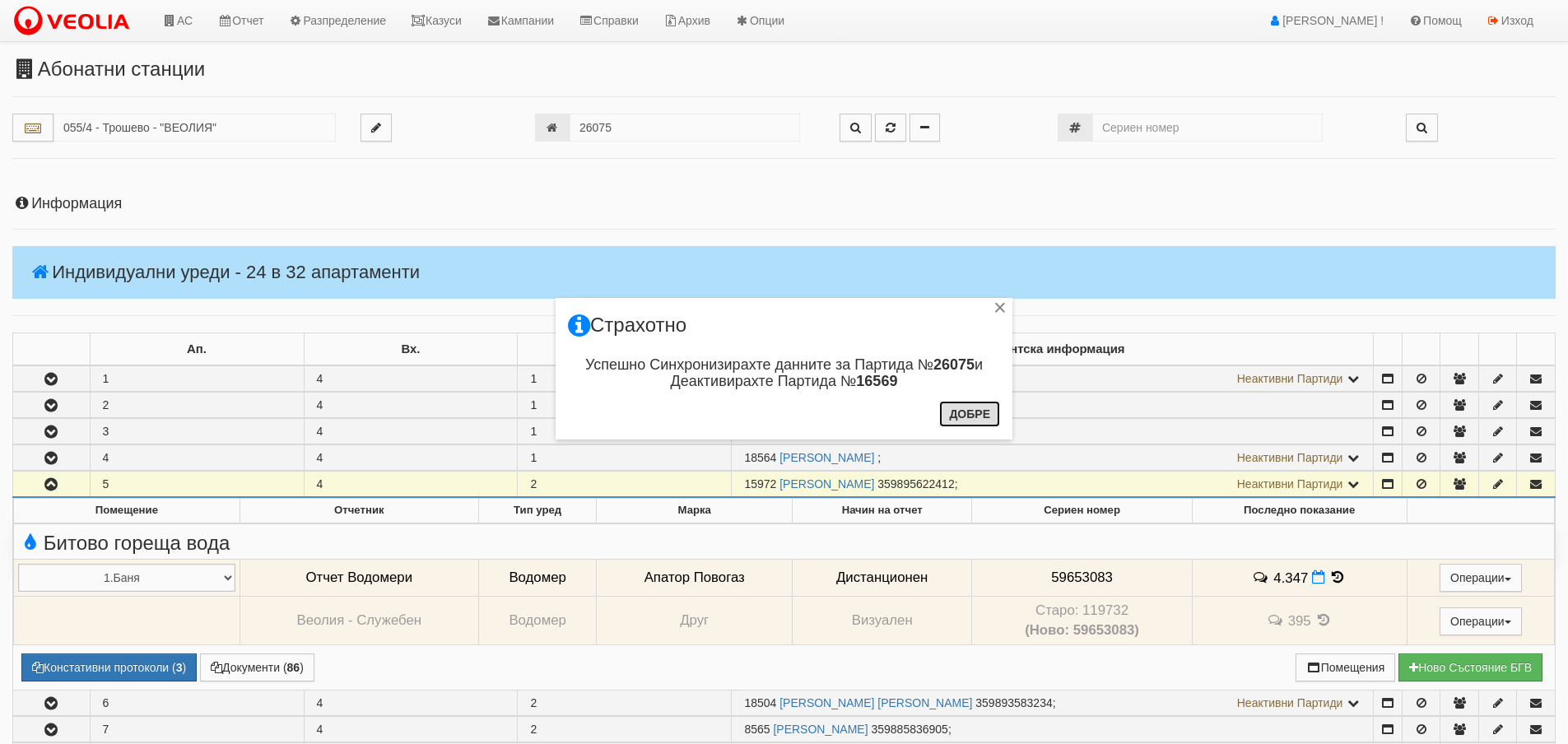
drag, startPoint x: 965, startPoint y: 418, endPoint x: 805, endPoint y: 186, distance: 281.8
click at [965, 416] on button "Добре" at bounding box center [969, 414] width 61 height 27
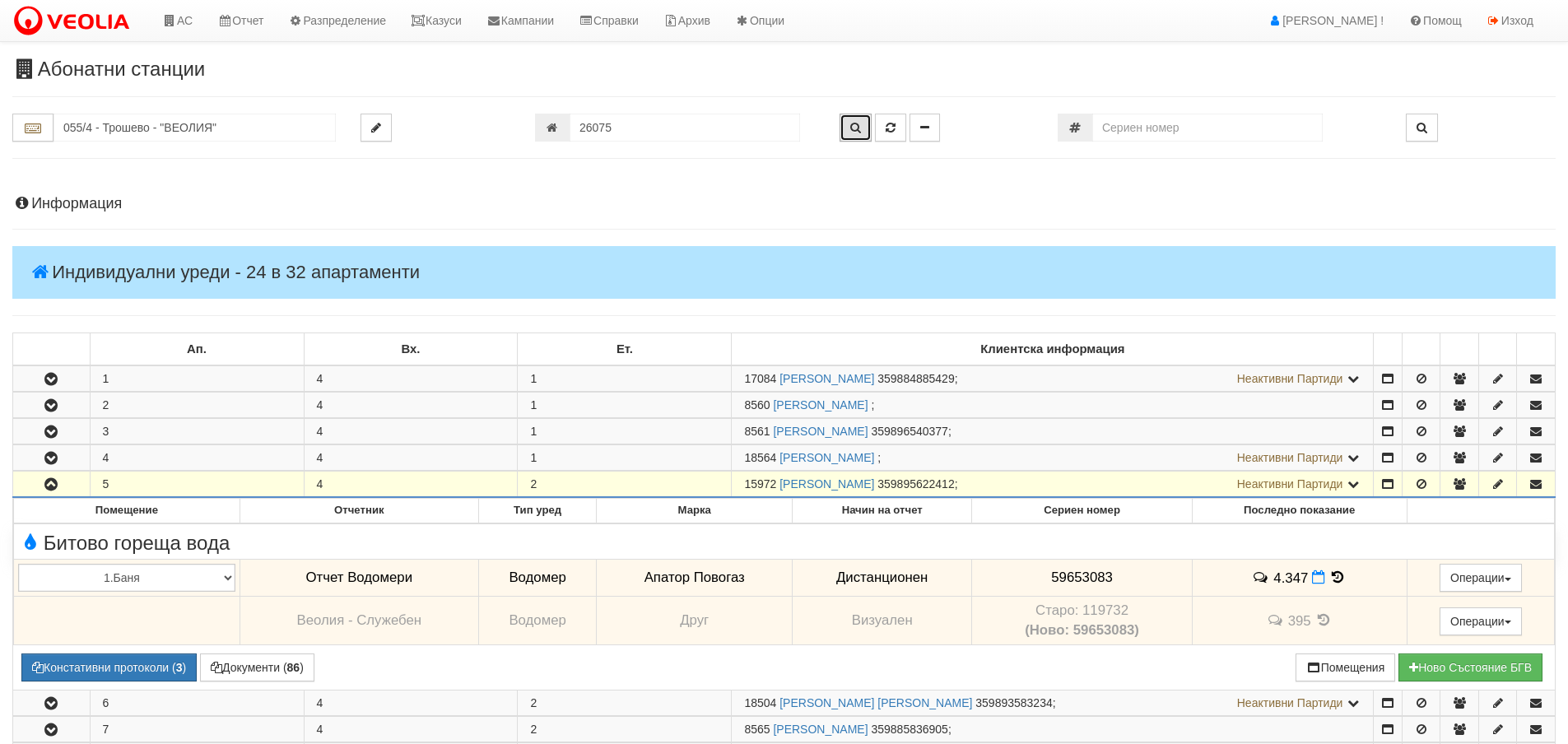
click at [858, 133] on icon "button" at bounding box center [855, 127] width 11 height 11
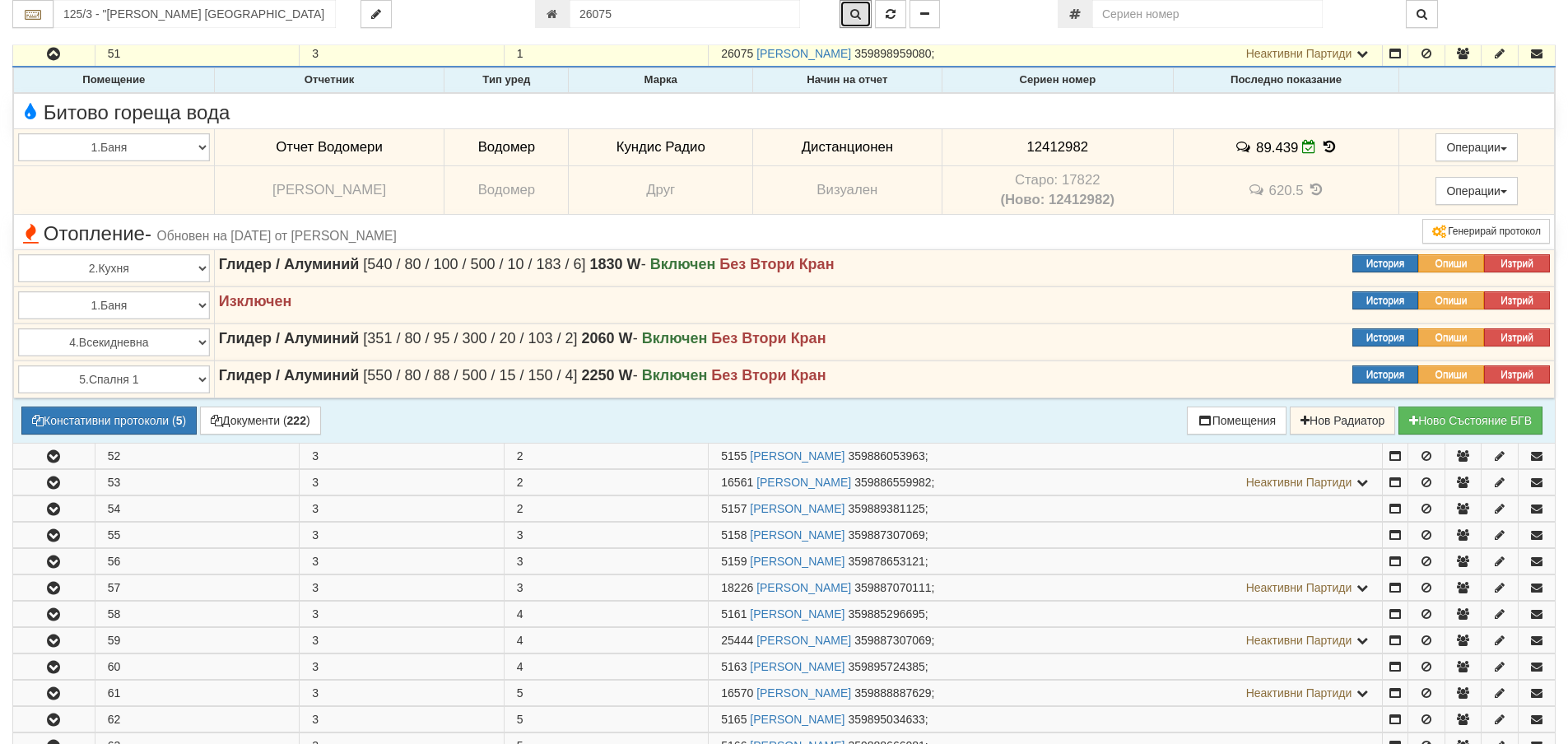
scroll to position [49, 0]
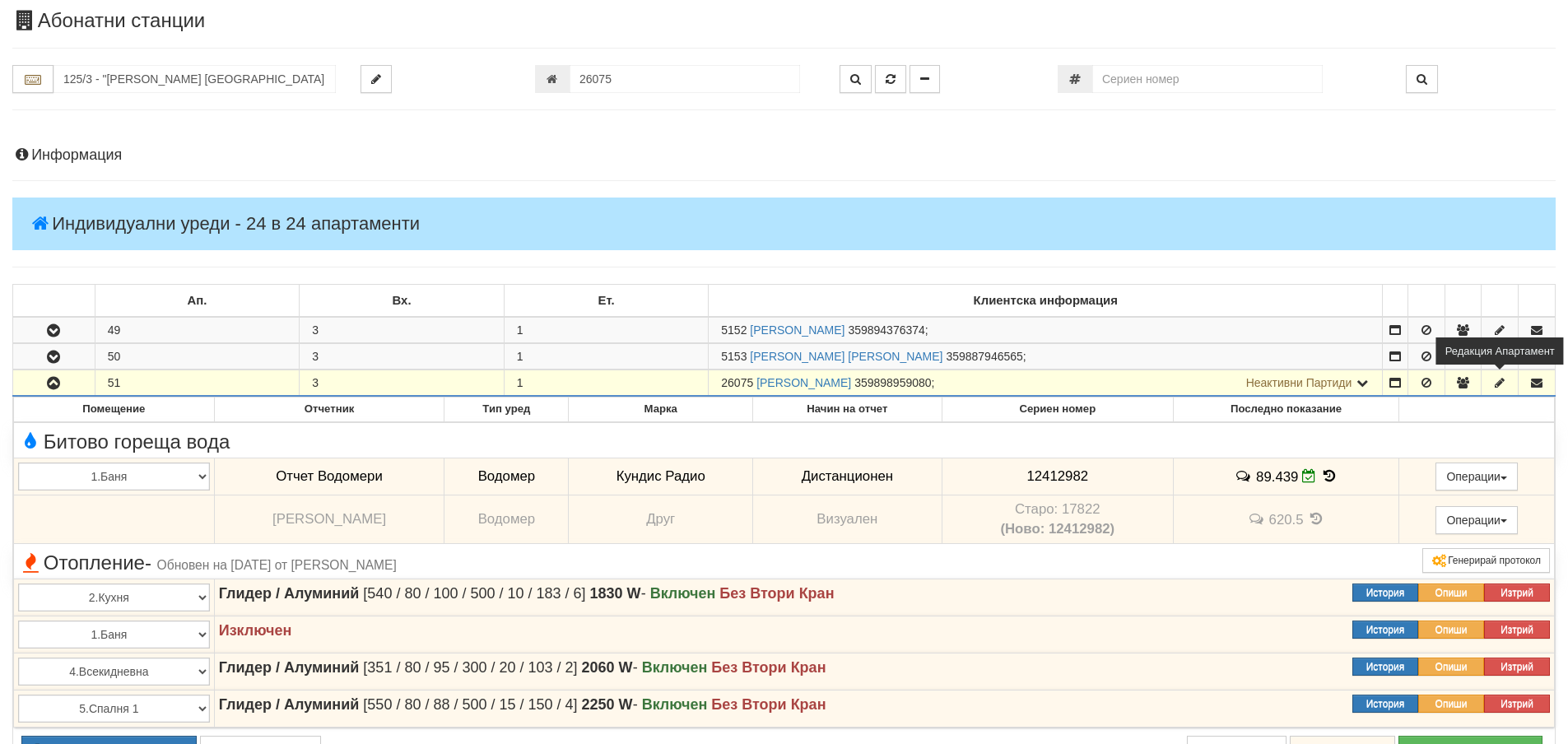
click at [1495, 383] on icon "button" at bounding box center [1499, 383] width 15 height 11
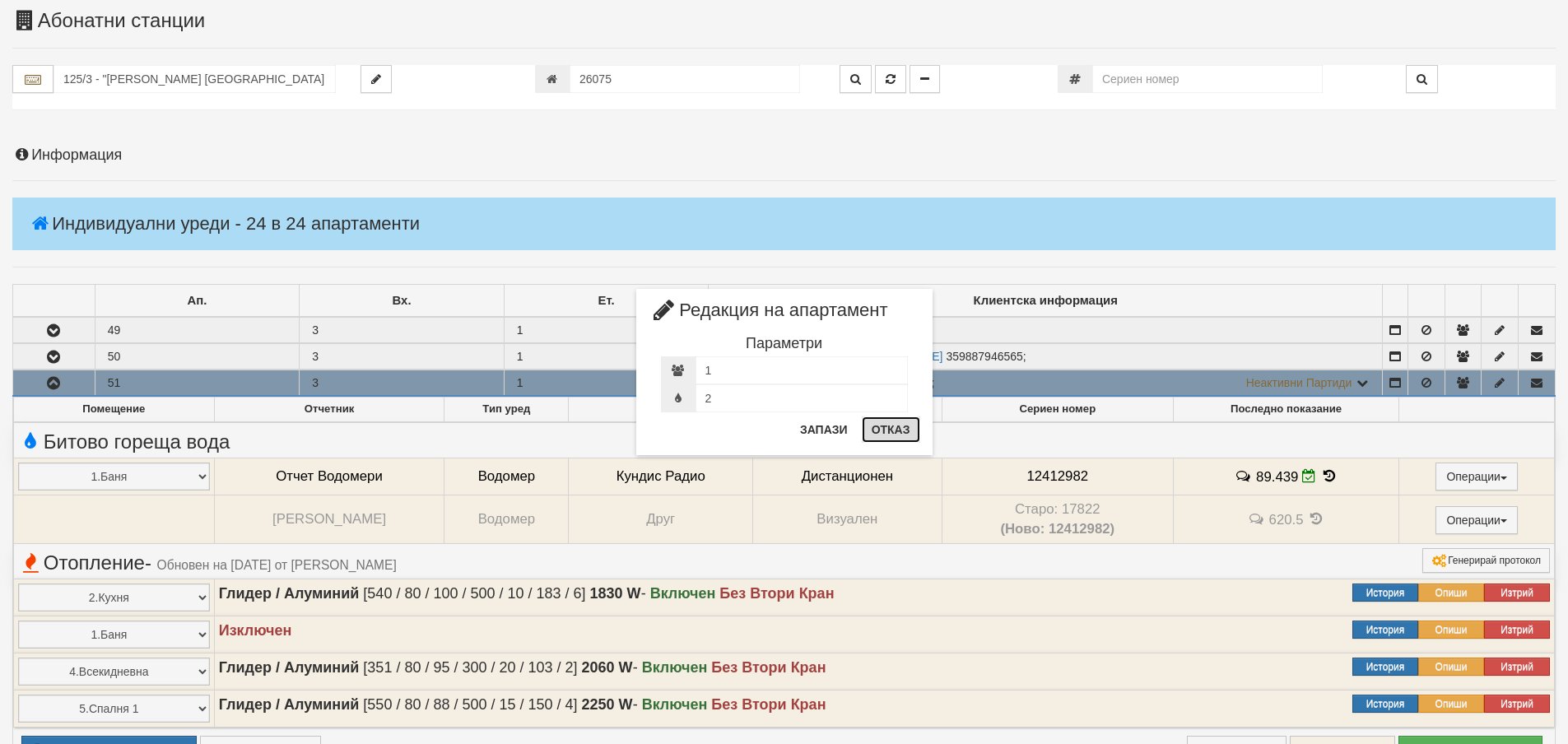
click at [886, 428] on button "Отказ" at bounding box center [890, 429] width 58 height 27
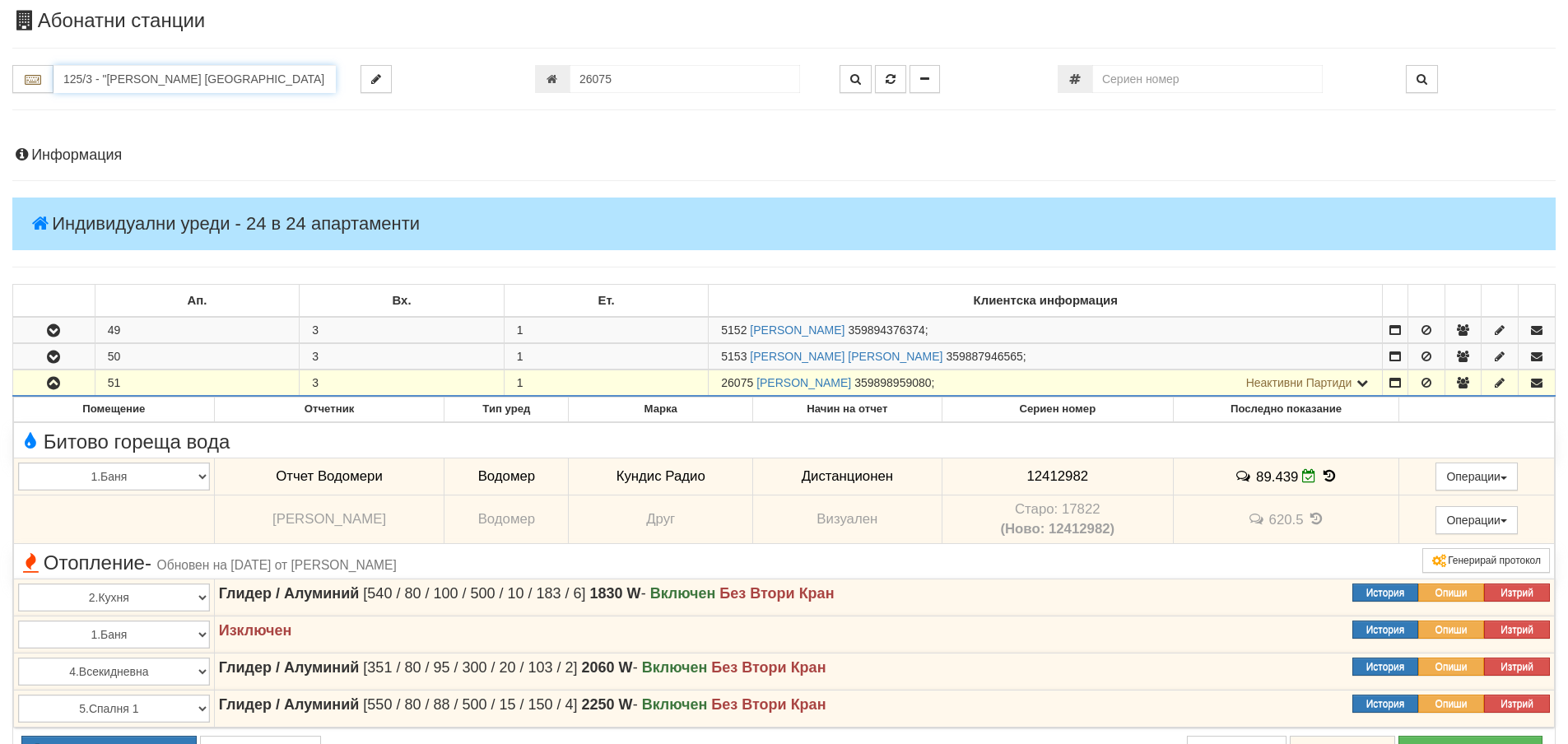
click at [92, 79] on input "125/3 - "[PERSON_NAME] [GEOGRAPHIC_DATA] " ЕАД" at bounding box center [195, 80] width 283 height 28
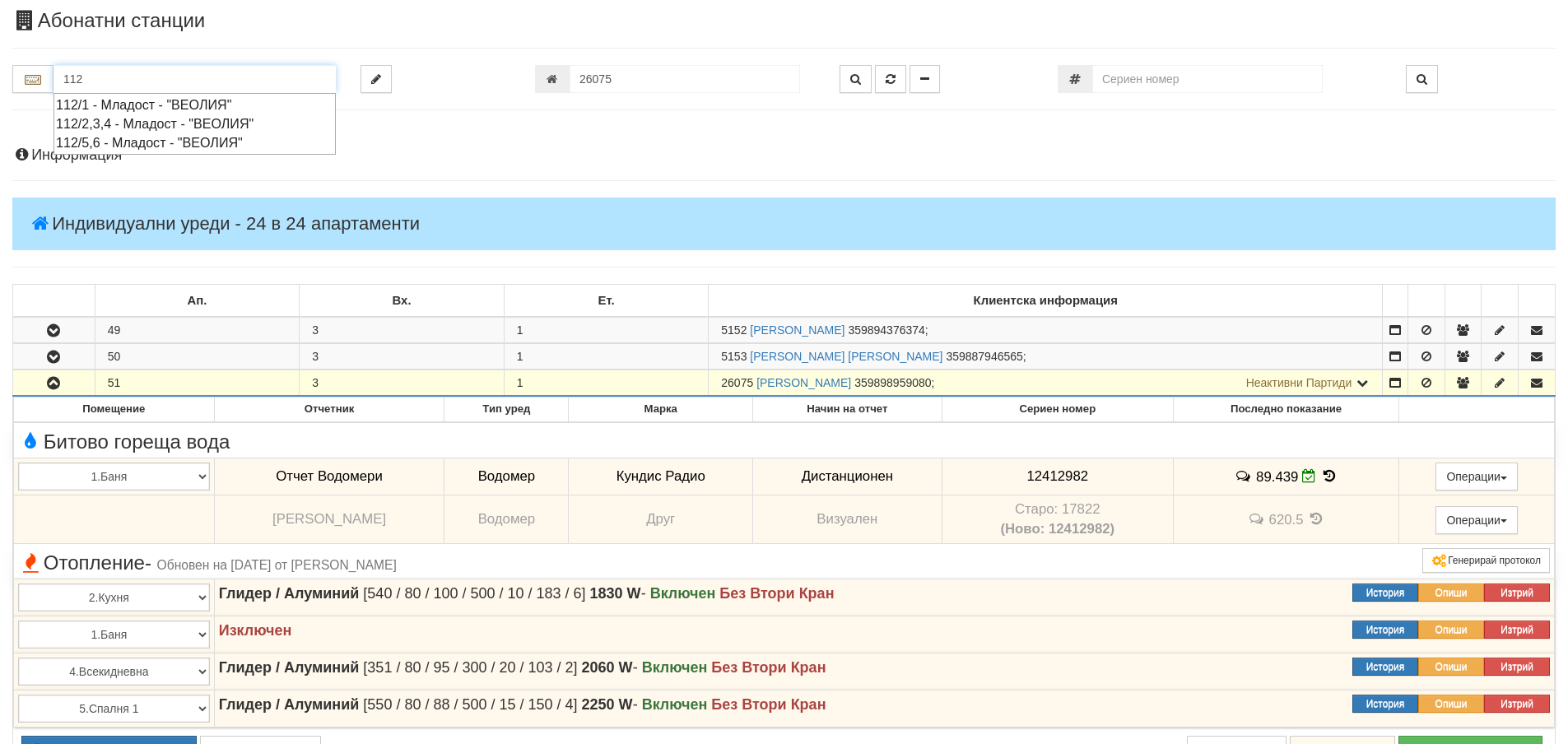
click at [118, 141] on div "112/5,6 - Младост - "ВЕОЛИЯ"" at bounding box center [194, 142] width 277 height 19
type input "112/5,6 - Младост - "ВЕОЛИЯ""
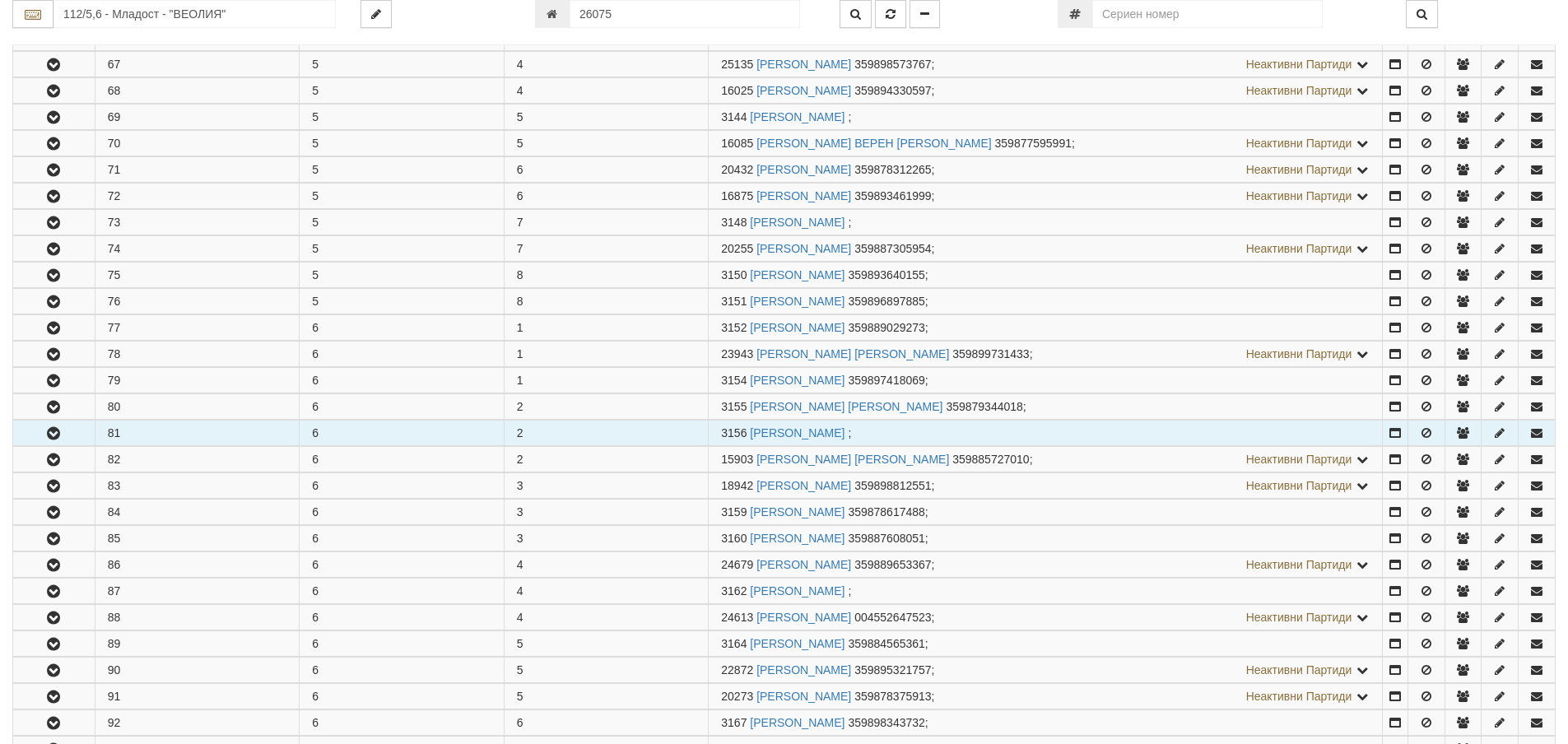
scroll to position [576, 0]
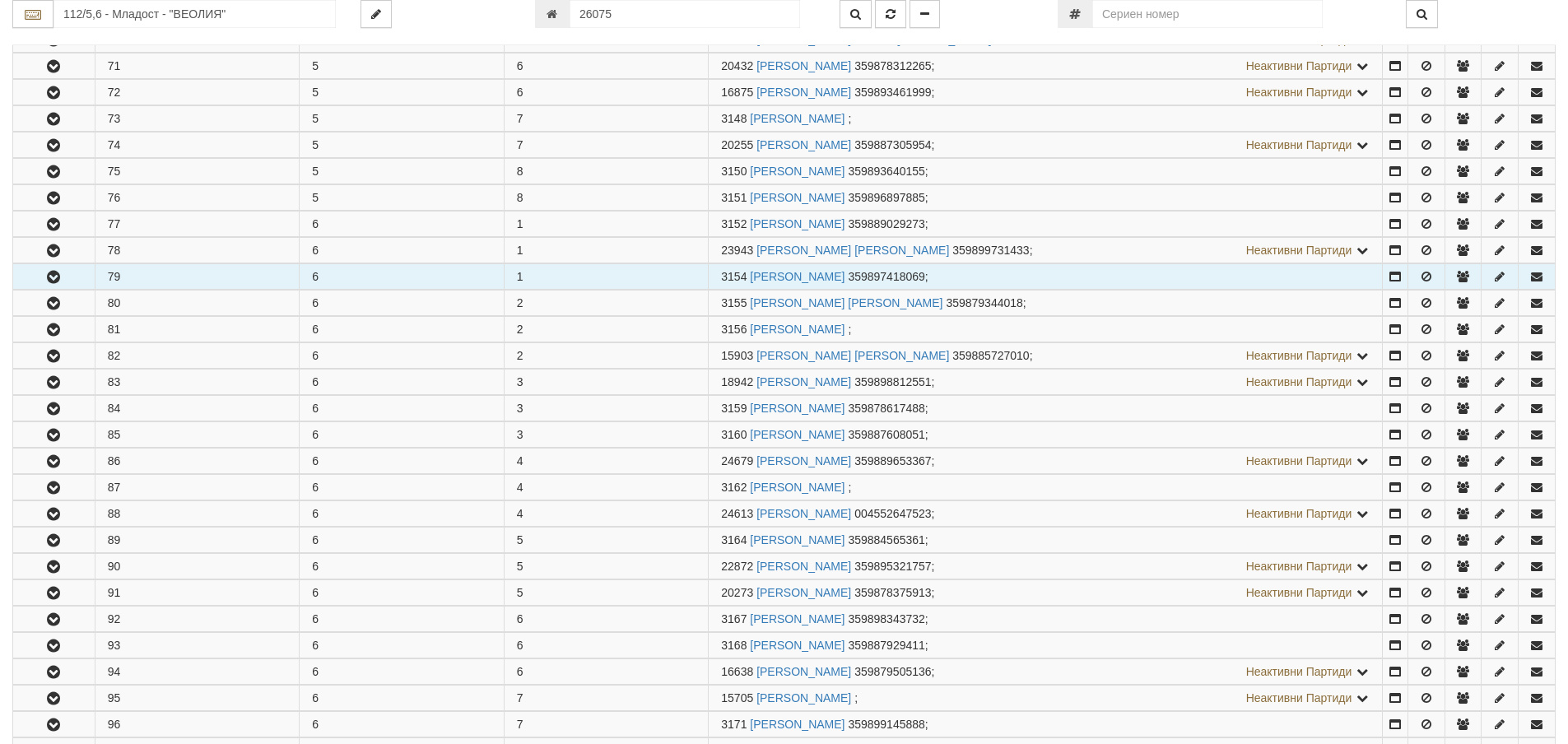
click at [48, 274] on icon "button" at bounding box center [53, 277] width 19 height 11
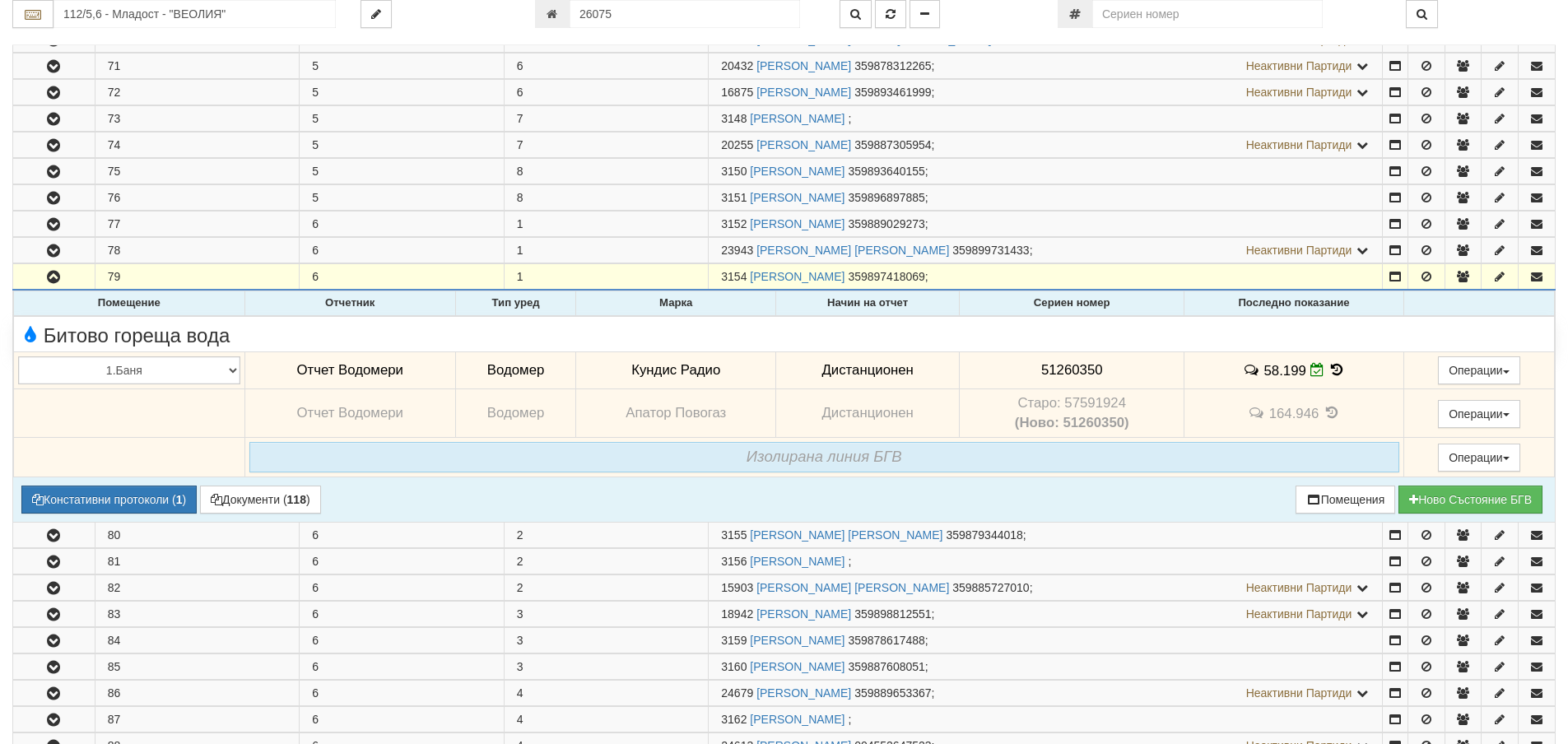
click at [1335, 366] on icon at bounding box center [1337, 370] width 18 height 14
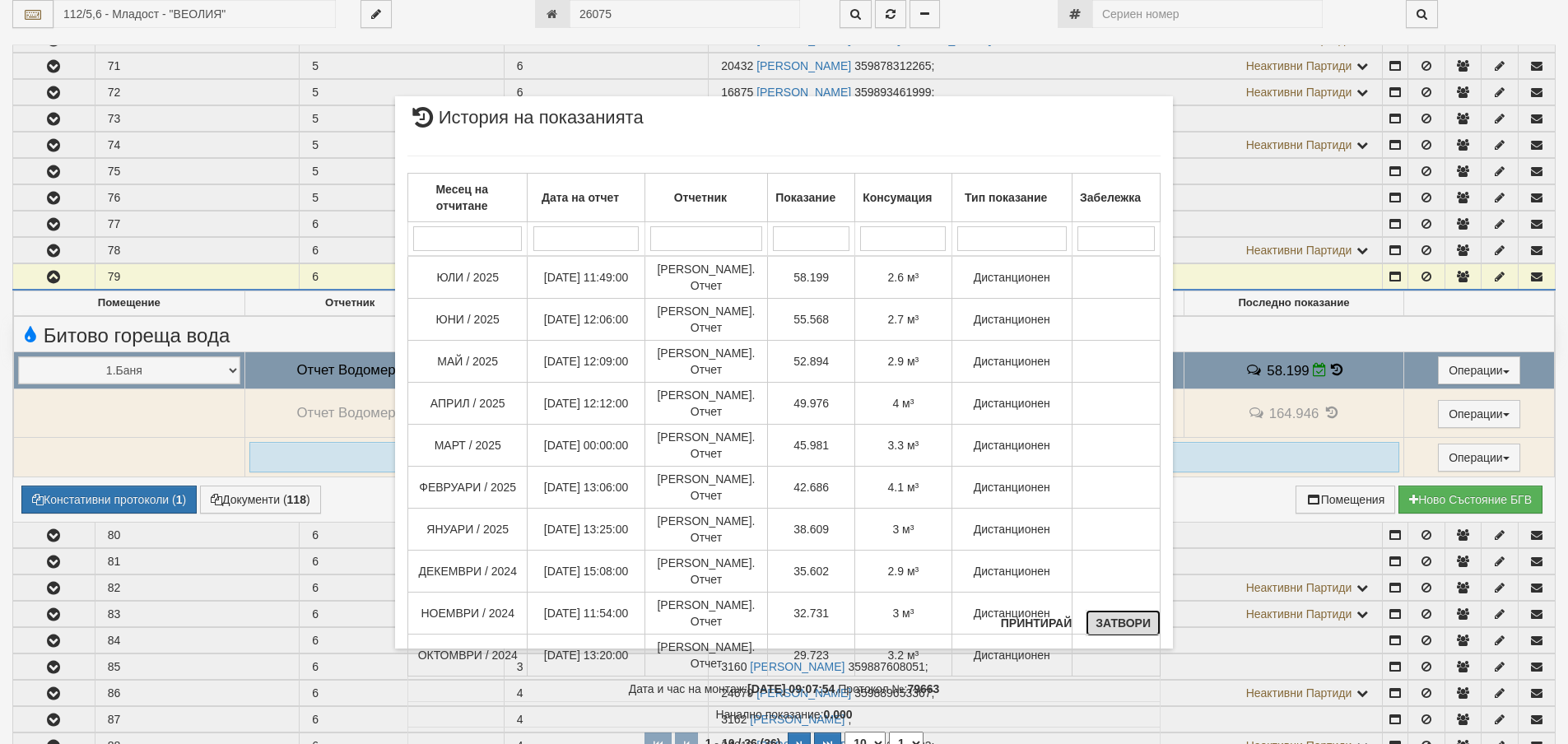
click at [1119, 626] on button "Затвори" at bounding box center [1123, 623] width 75 height 27
